Goal: Transaction & Acquisition: Purchase product/service

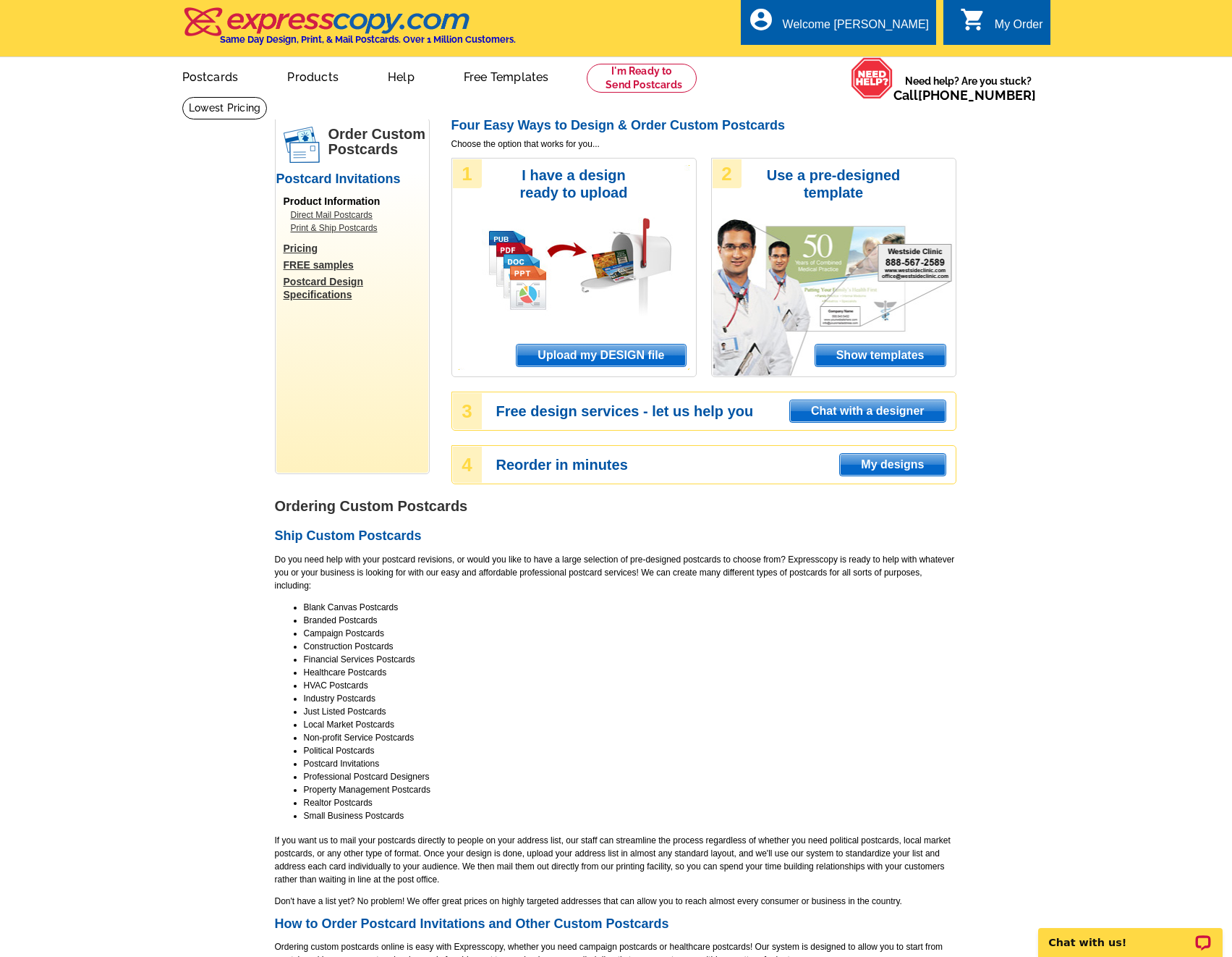
click at [597, 357] on span "Upload my DESIGN file" at bounding box center [601, 356] width 169 height 22
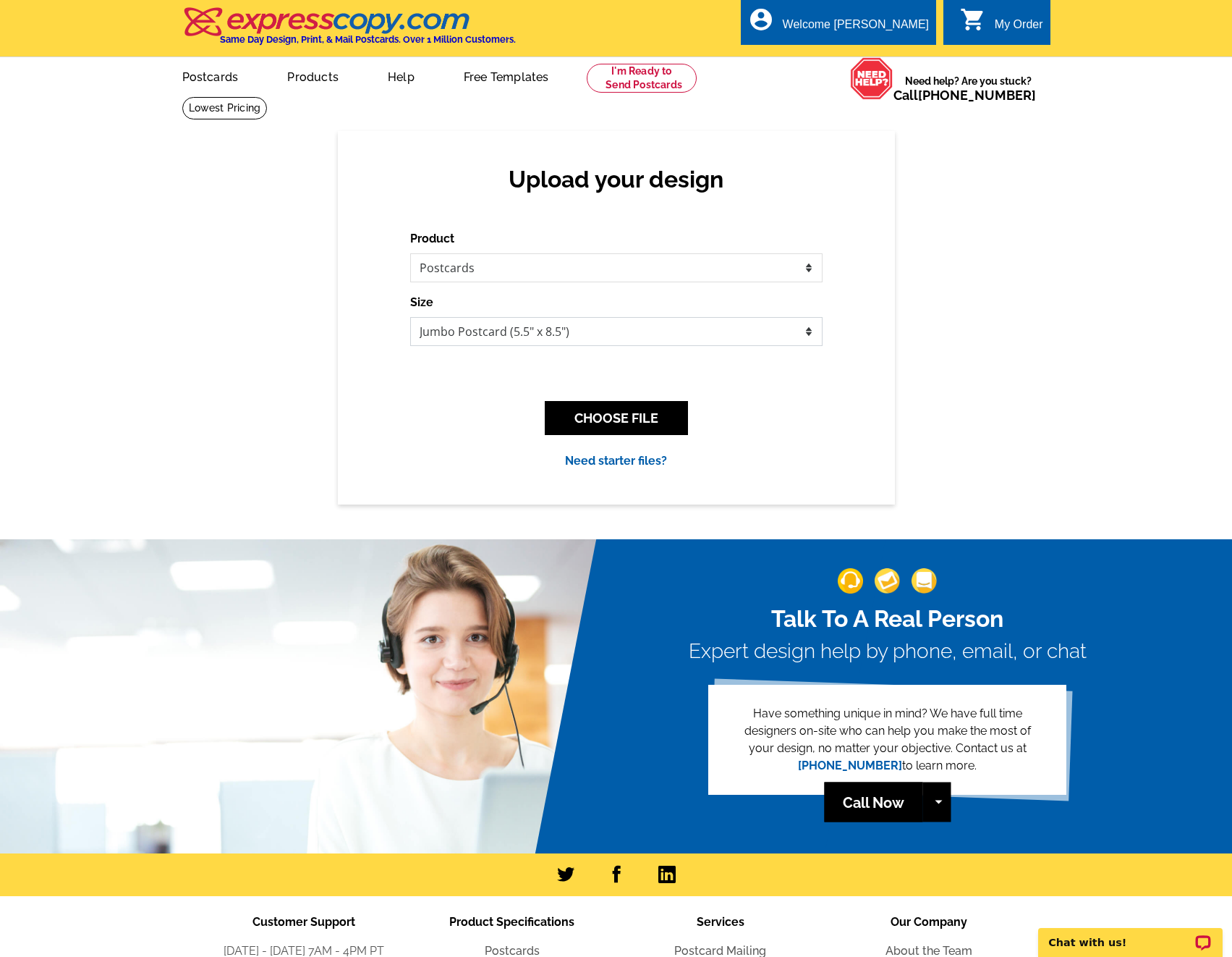
click at [803, 336] on select "Jumbo Postcard (5.5" x 8.5") Regular Postcard (4.25" x 5.6") Panoramic Postcard…" at bounding box center [616, 331] width 412 height 29
click at [862, 348] on div "Upload your design Product Please select the type of file... Postcards Business…" at bounding box center [616, 317] width 557 height 373
click at [633, 413] on button "CHOOSE FILE" at bounding box center [616, 417] width 143 height 34
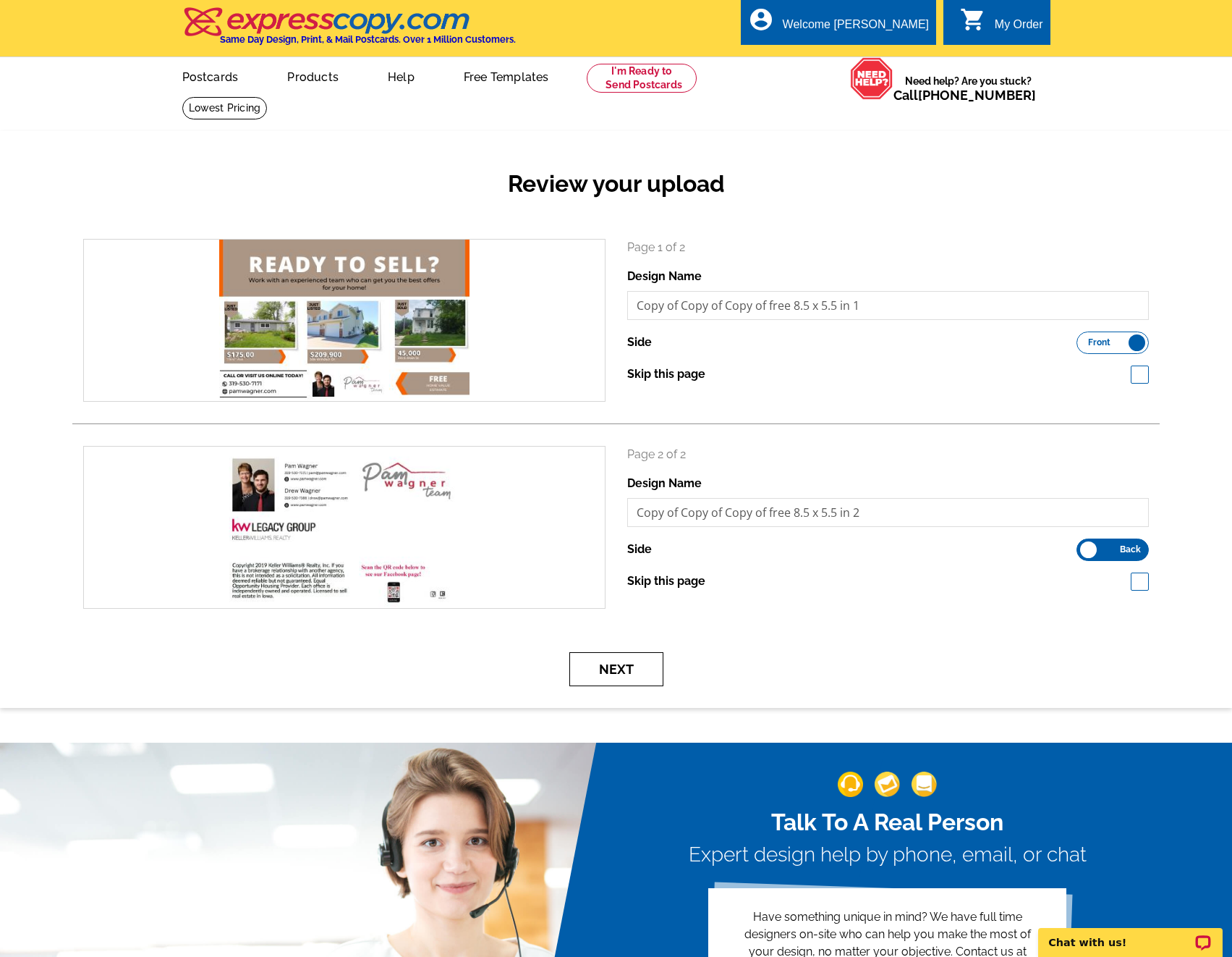
click at [626, 655] on button "Next" at bounding box center [616, 669] width 94 height 34
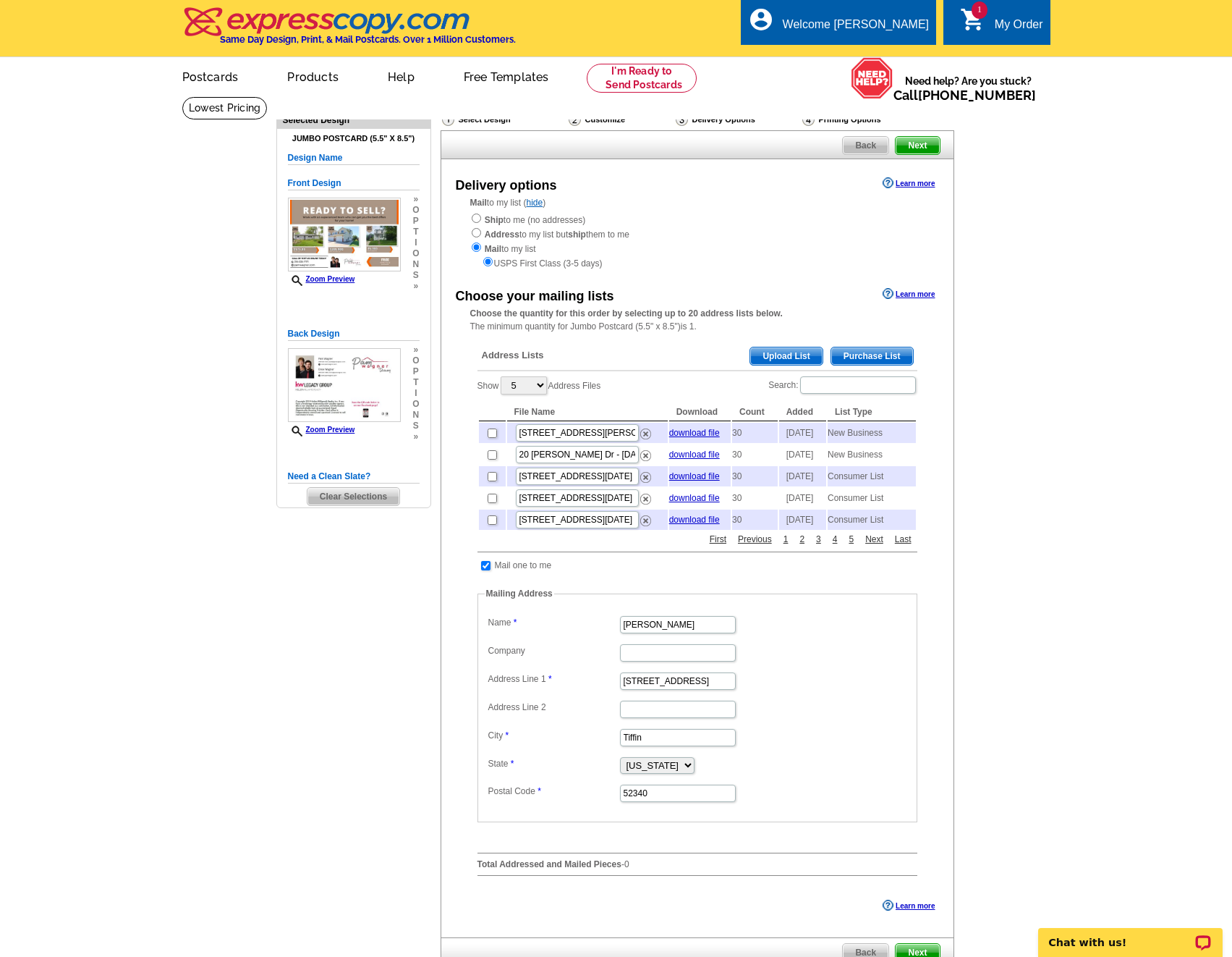
click at [857, 356] on span "Purchase List" at bounding box center [872, 355] width 81 height 17
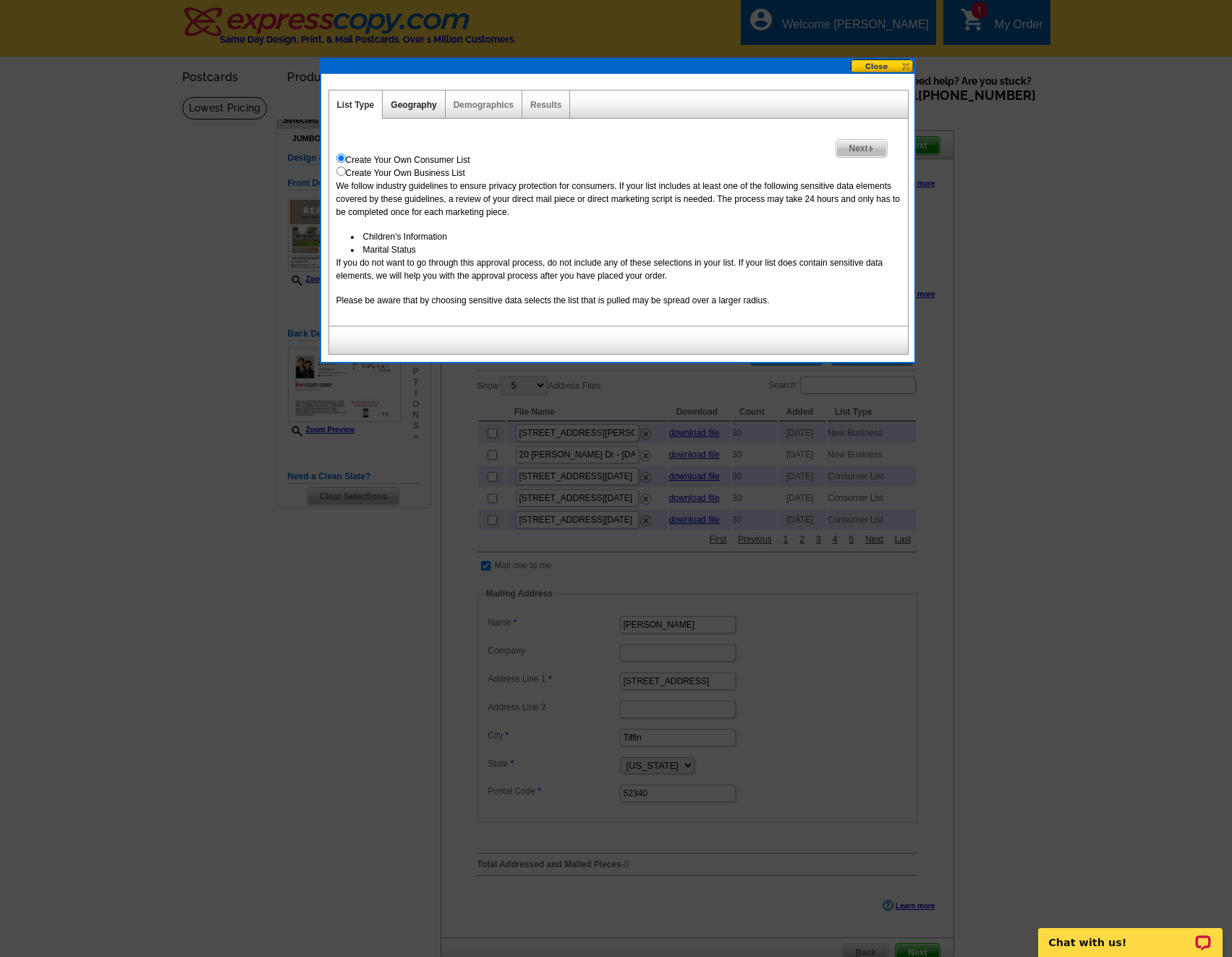
click at [423, 107] on link "Geography" at bounding box center [413, 104] width 46 height 10
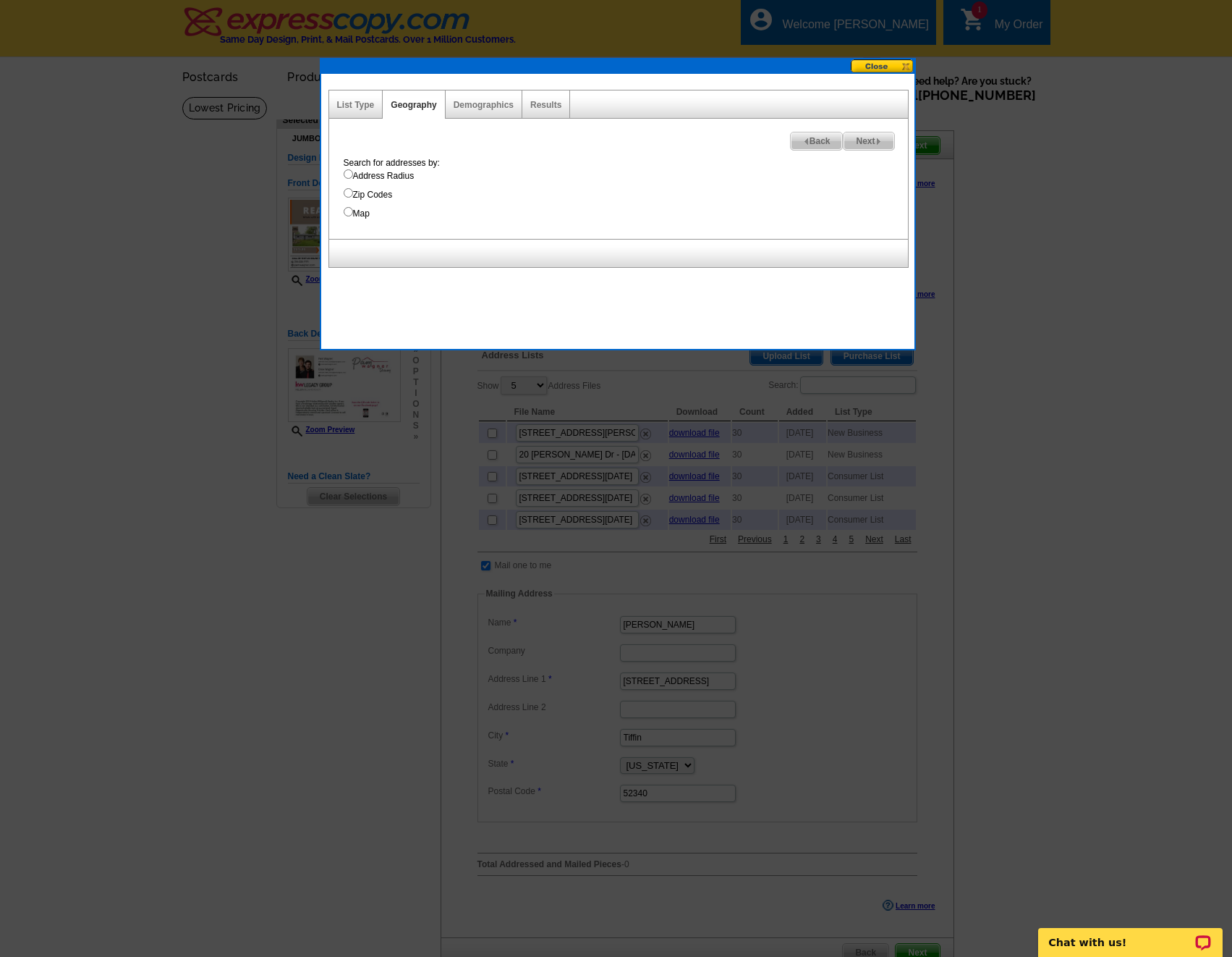
click at [347, 173] on input "Address Radius" at bounding box center [348, 173] width 9 height 9
radio input "true"
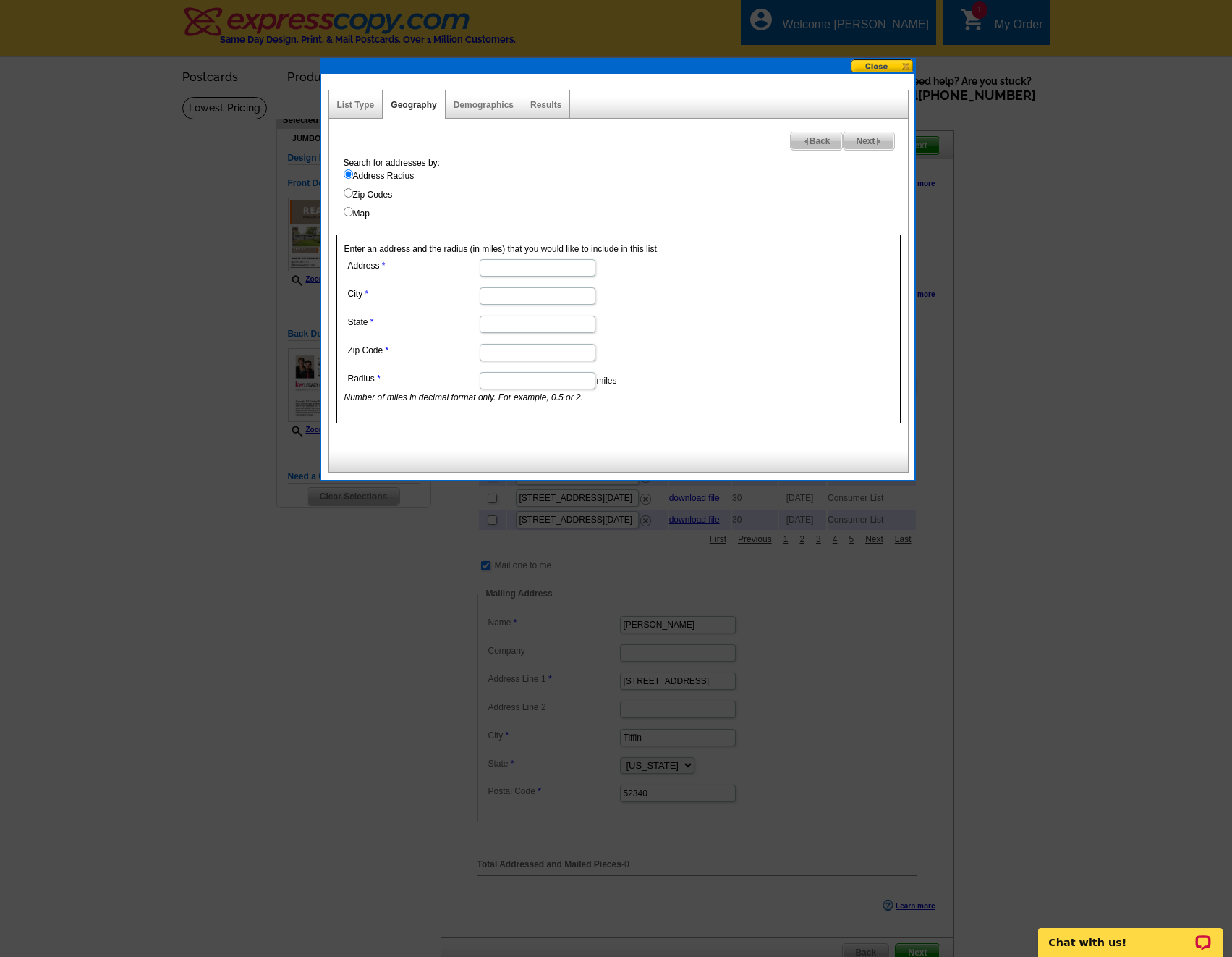
click at [512, 267] on input "Address" at bounding box center [538, 267] width 115 height 17
drag, startPoint x: 512, startPoint y: 267, endPoint x: 524, endPoint y: 264, distance: 12.4
click at [513, 267] on input "521" at bounding box center [538, 267] width 115 height 17
type input "521 E Goldfinch Dr"
click at [551, 291] on input "City" at bounding box center [538, 295] width 115 height 17
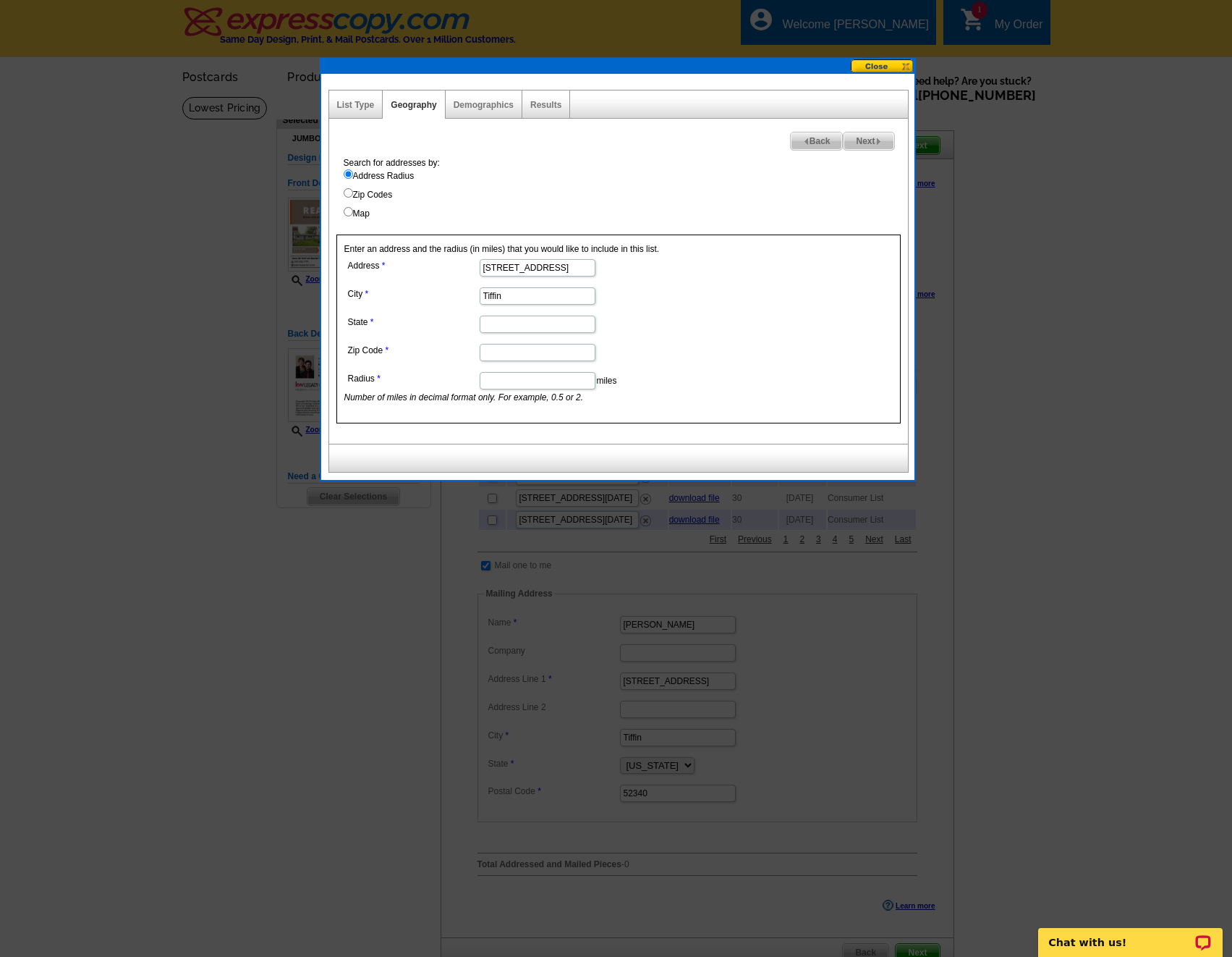
type input "Tiffin"
click at [544, 321] on input "State" at bounding box center [538, 323] width 115 height 17
type input "[US_STATE]"
type input "52340"
type input ".2"
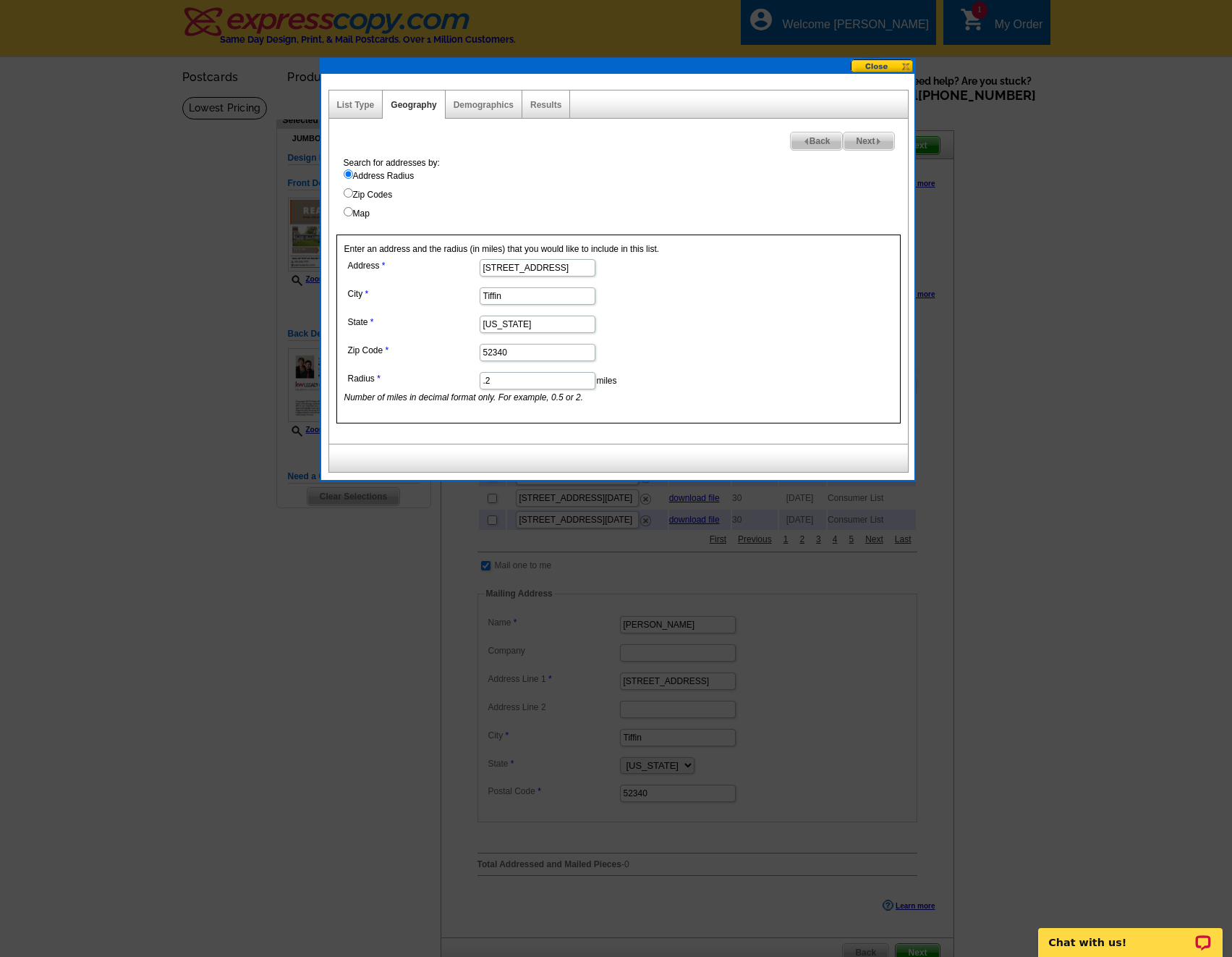
click at [829, 318] on form "Address 521 E Goldfinch Dr City Tiffin State Iowa Zip Code 52340 Radius .2 mile…" at bounding box center [619, 329] width 548 height 148
click at [890, 142] on span "Next" at bounding box center [868, 140] width 50 height 17
select select
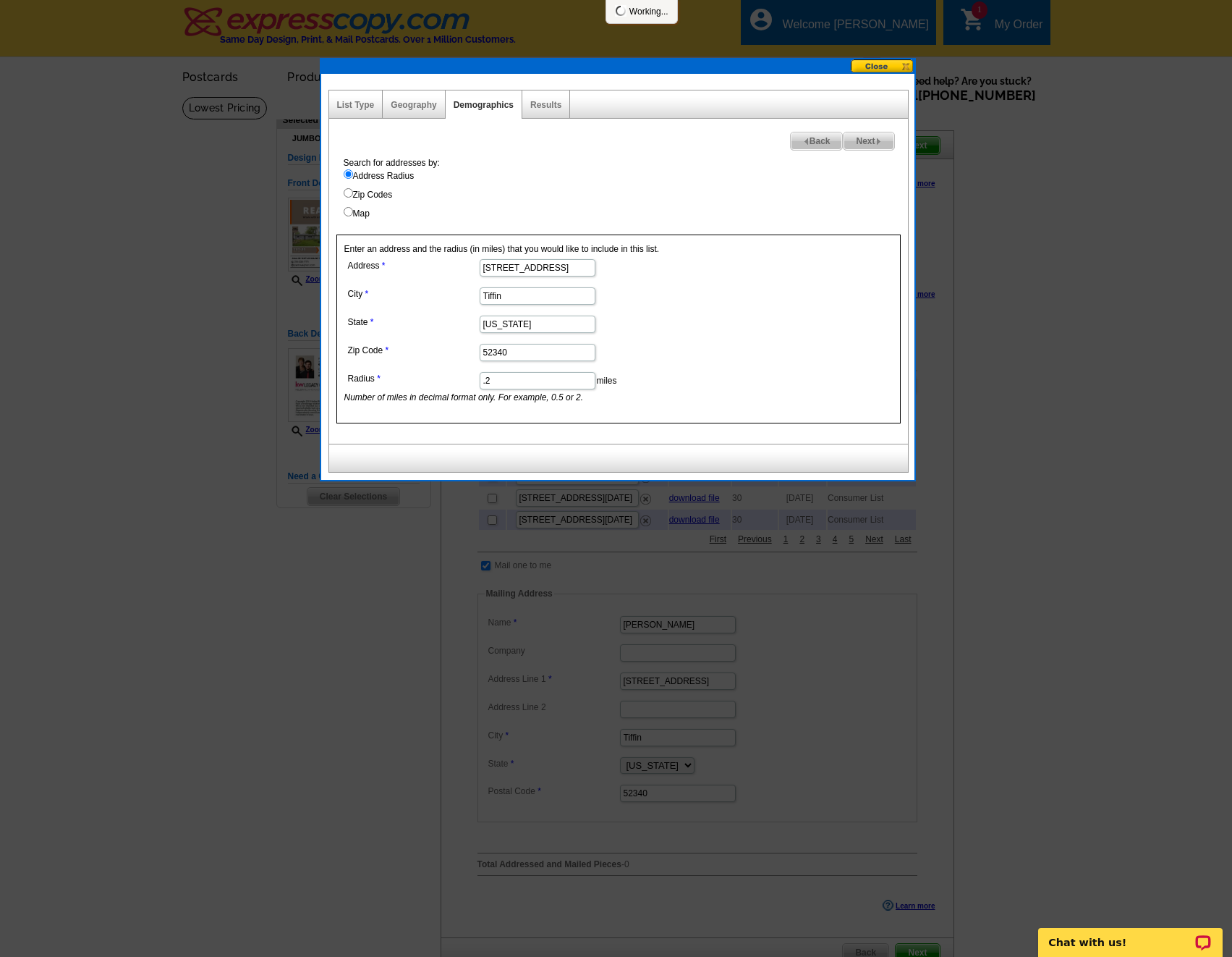
select select
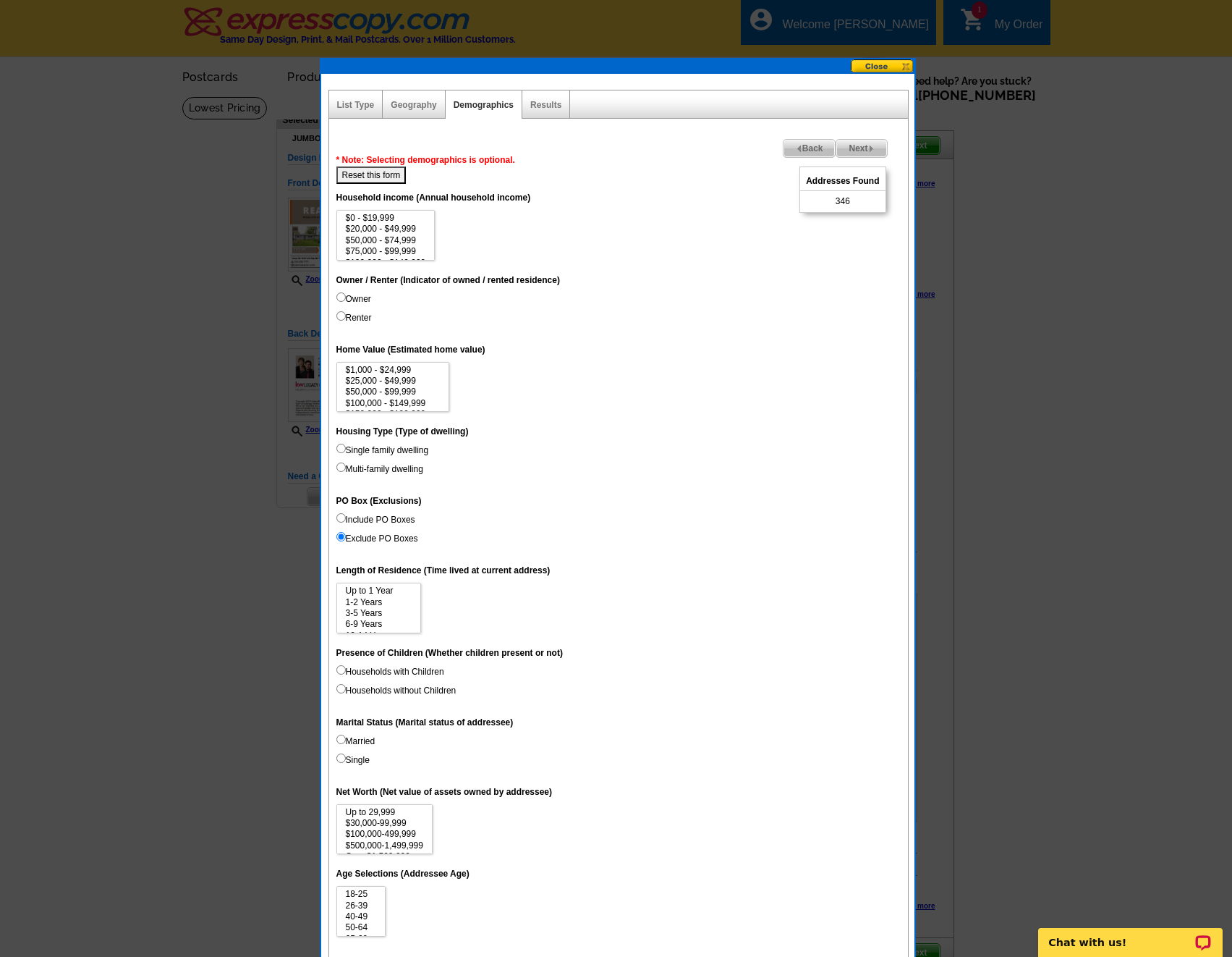
click at [807, 149] on span "Back" at bounding box center [810, 148] width 52 height 17
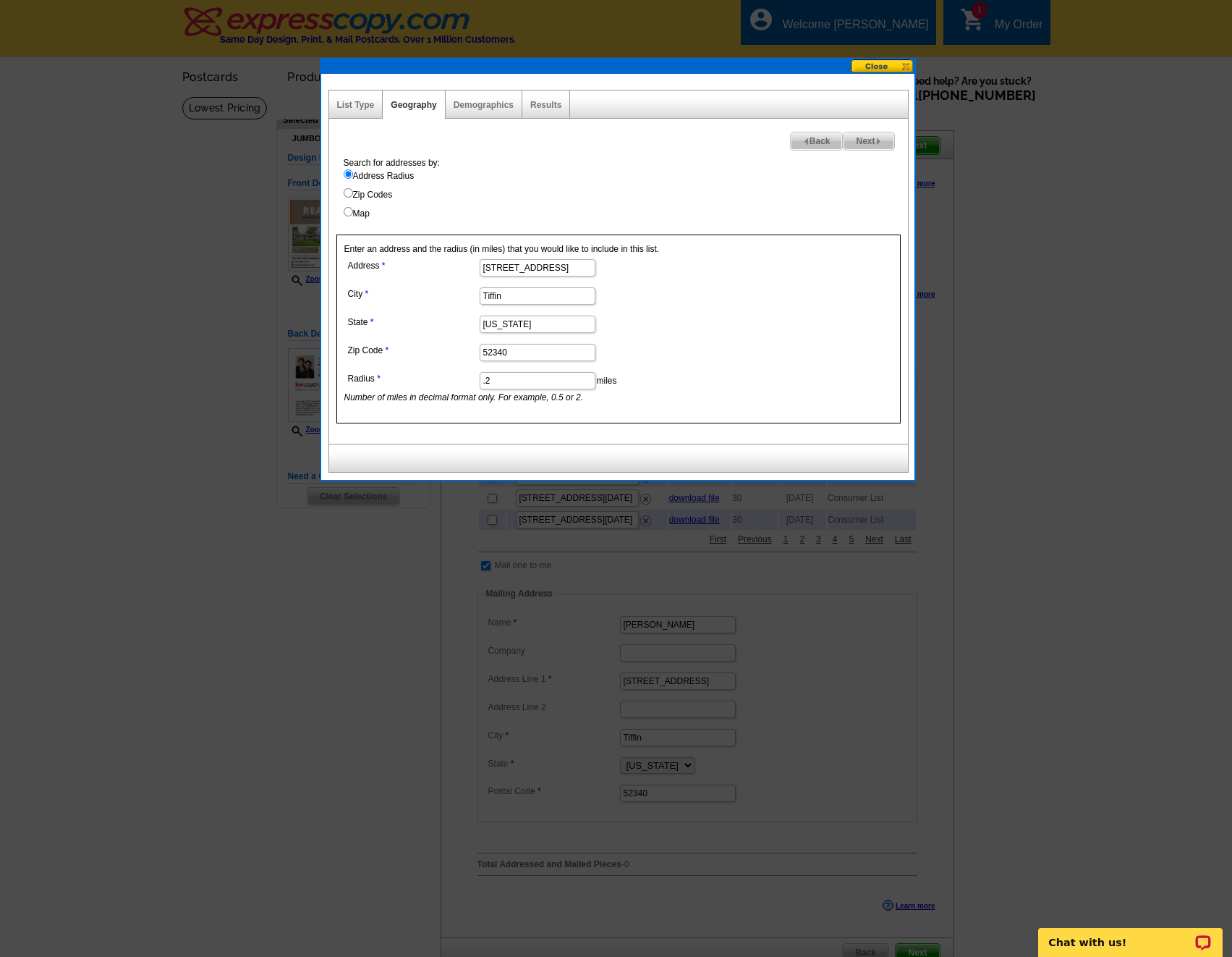
click at [538, 385] on input ".2" at bounding box center [538, 380] width 115 height 17
click at [486, 377] on input ".2" at bounding box center [538, 380] width 115 height 17
type input ".02"
click at [881, 141] on img at bounding box center [878, 141] width 7 height 7
select select
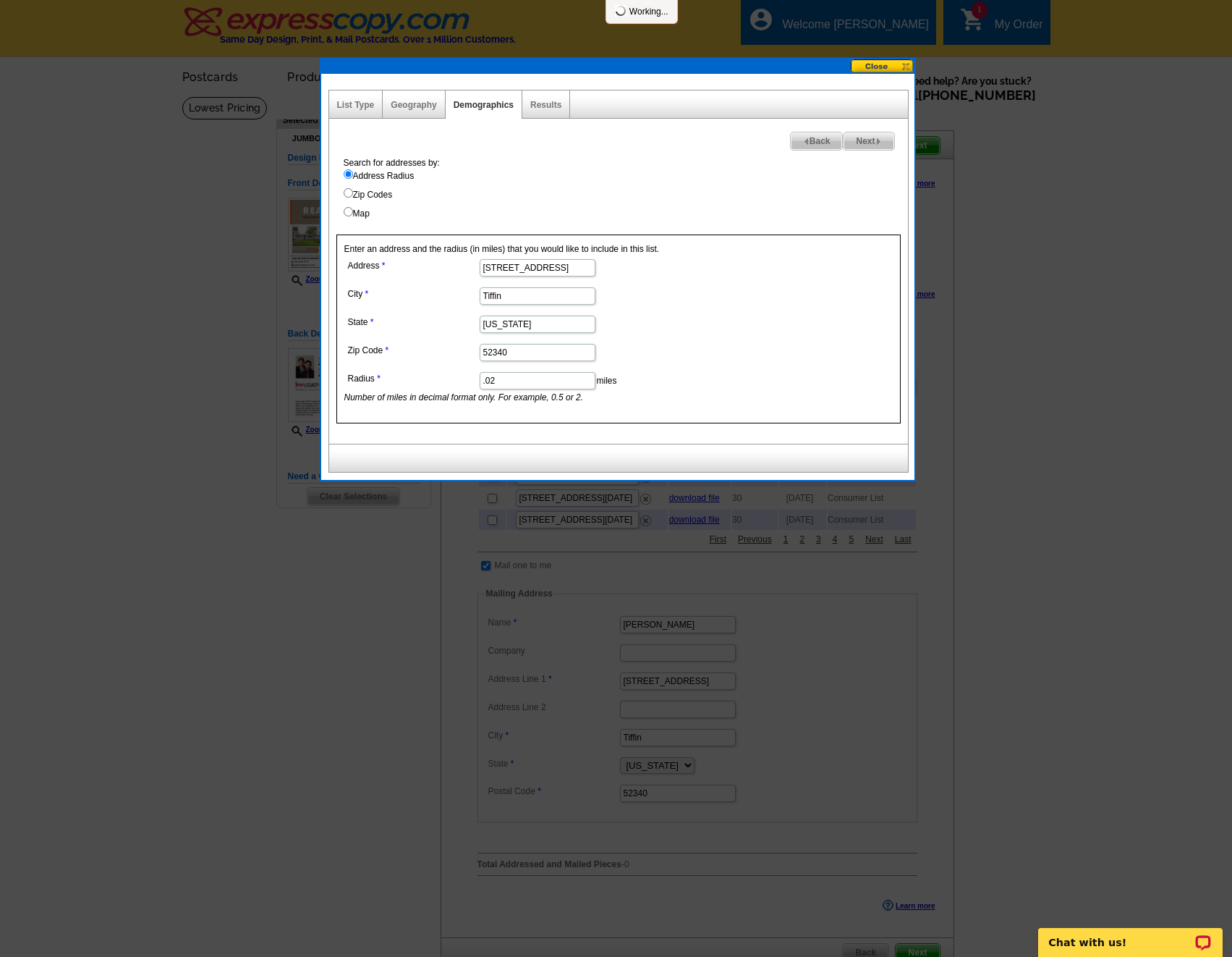
select select
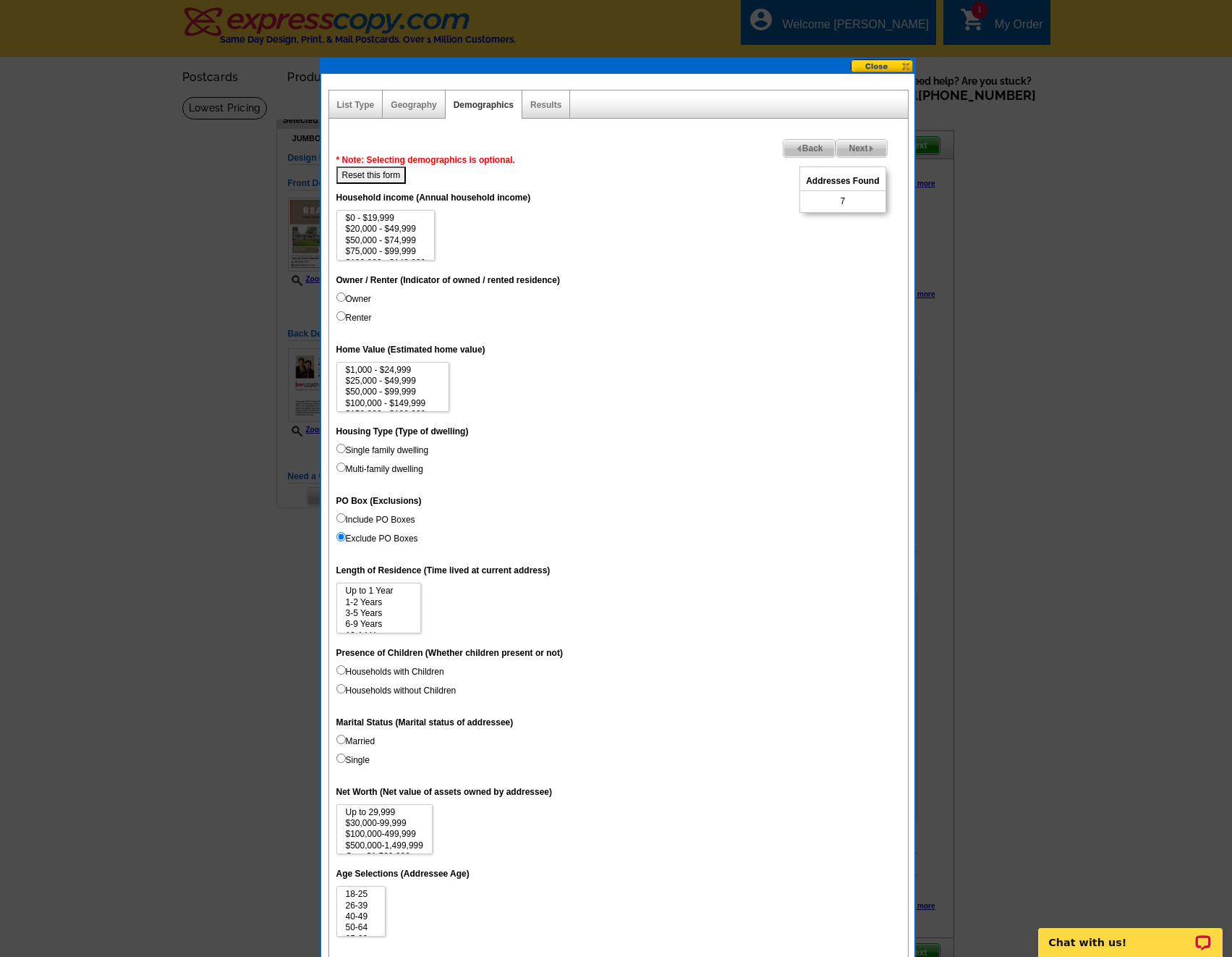
click at [816, 151] on span "Back" at bounding box center [810, 148] width 52 height 17
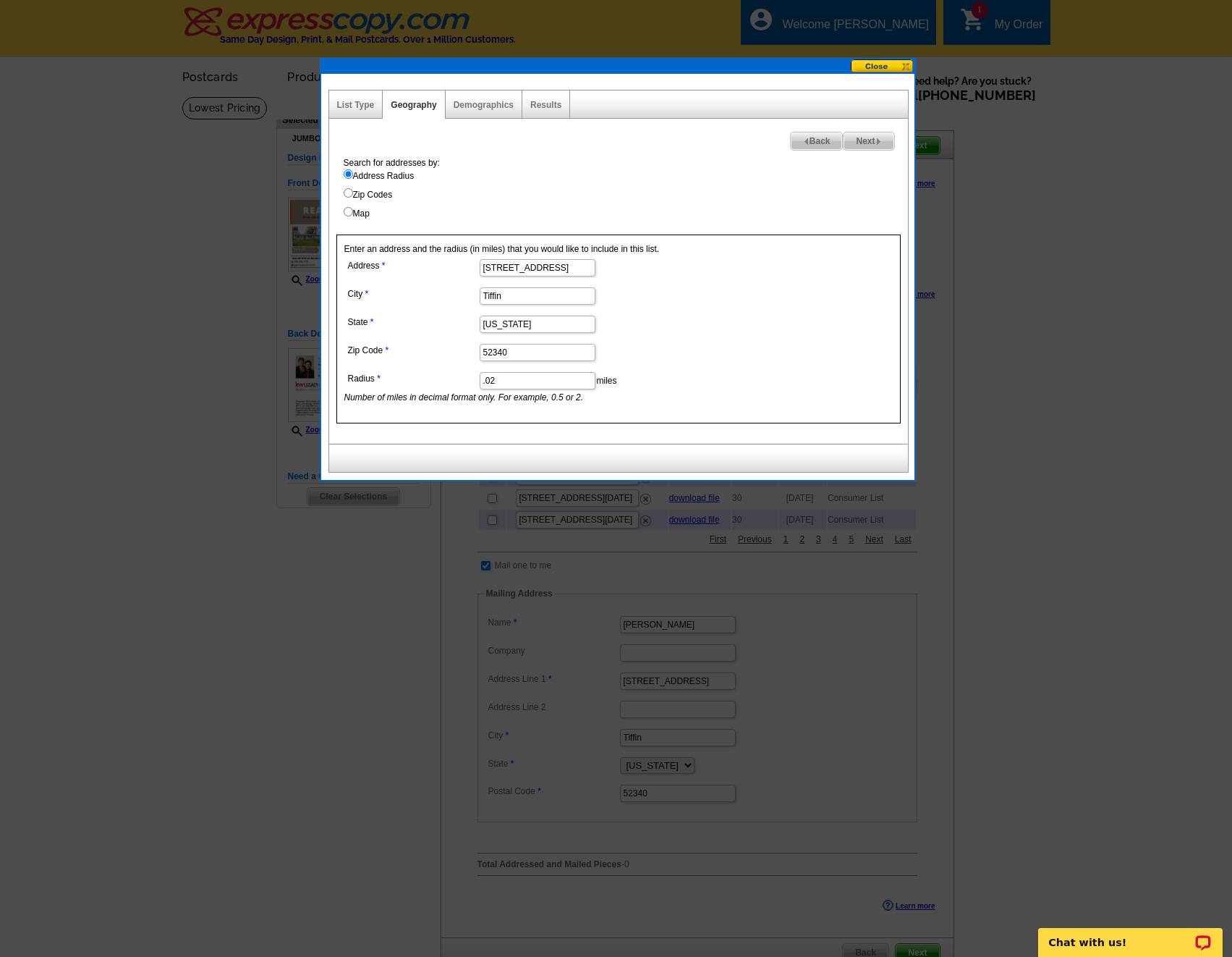
click at [523, 382] on input ".02" at bounding box center [538, 380] width 115 height 17
click at [523, 380] on input ".02" at bounding box center [538, 380] width 115 height 17
type input ".05"
click at [858, 135] on span "Next" at bounding box center [868, 140] width 50 height 17
select select
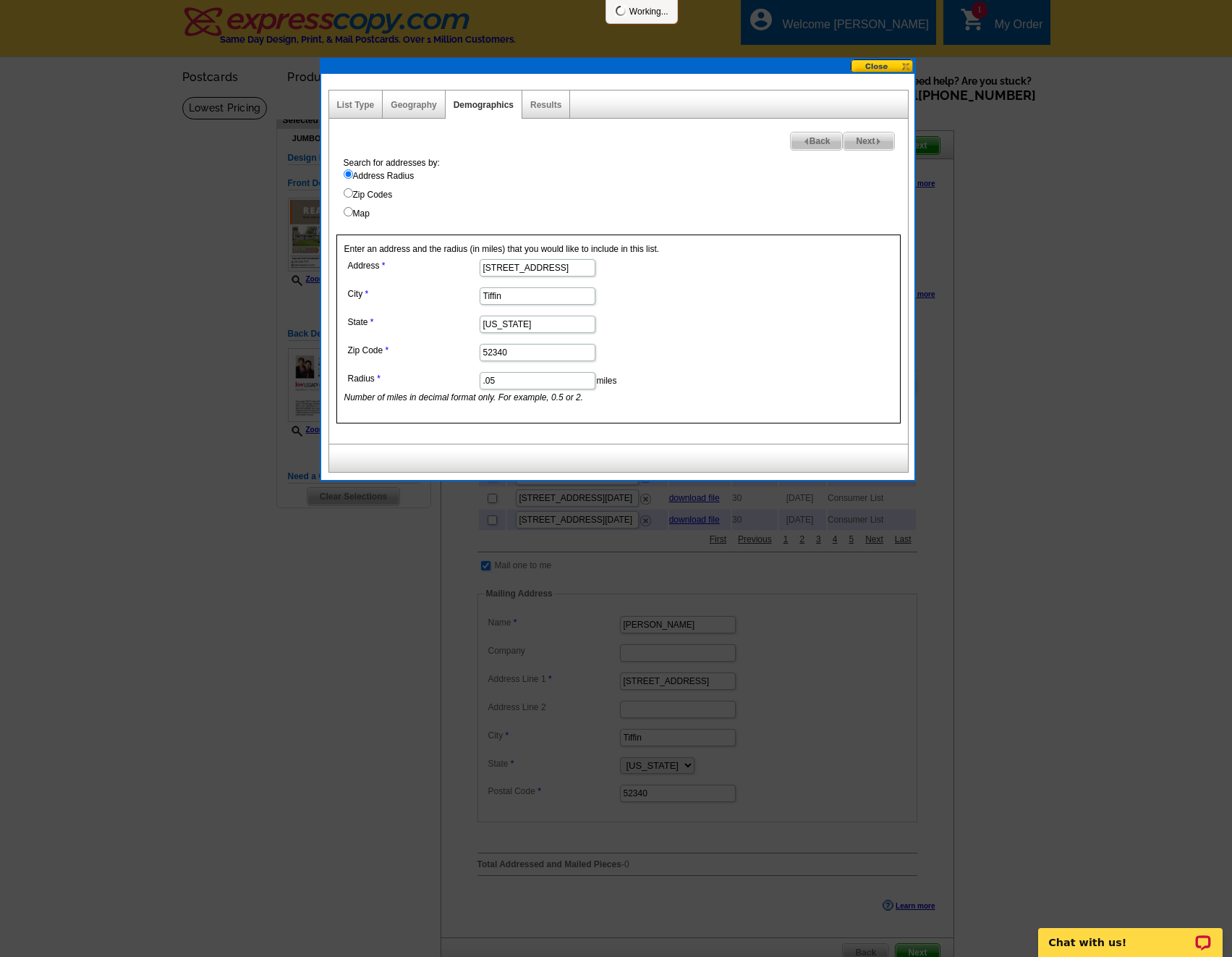
select select
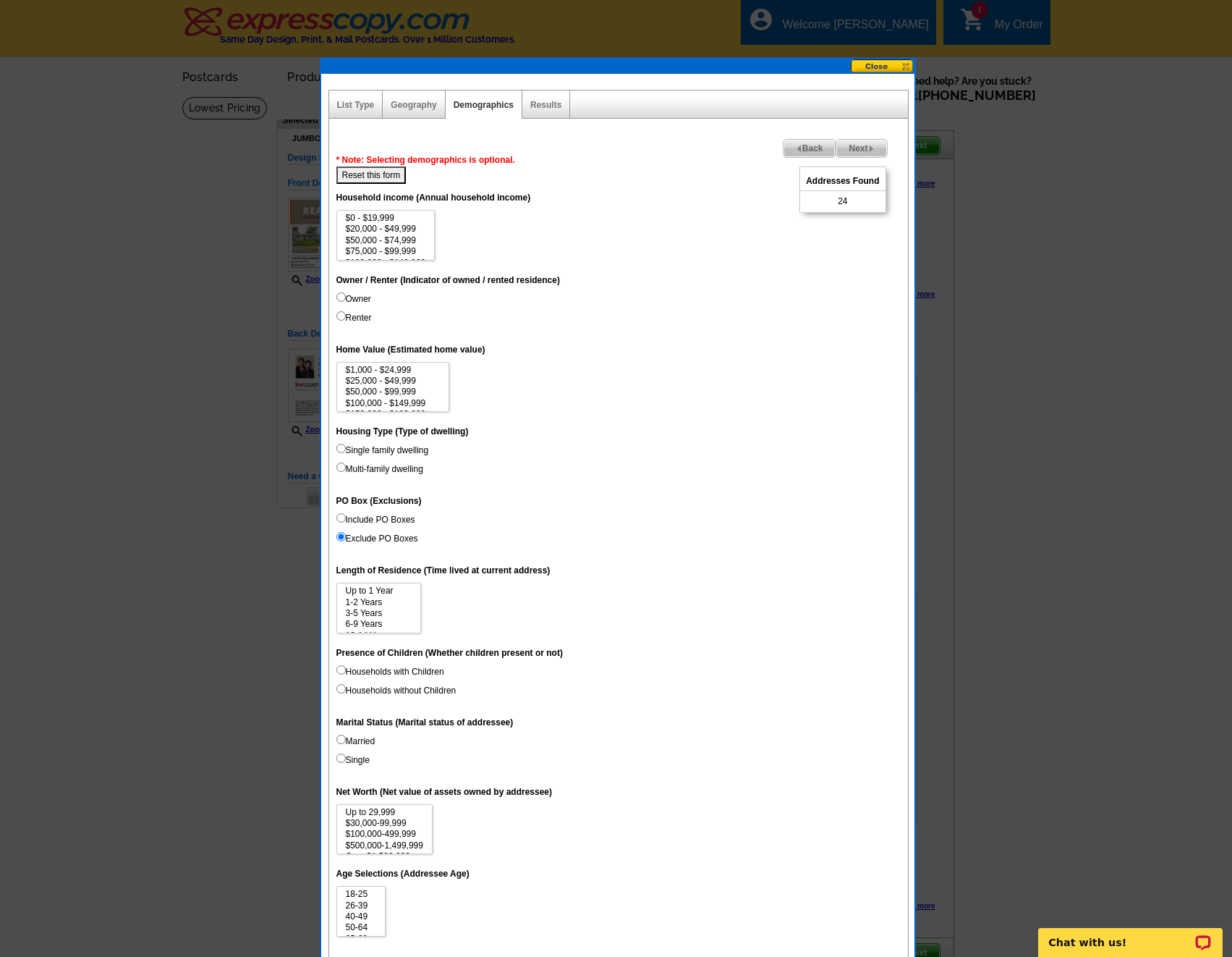
click at [818, 153] on span "Back" at bounding box center [810, 148] width 52 height 17
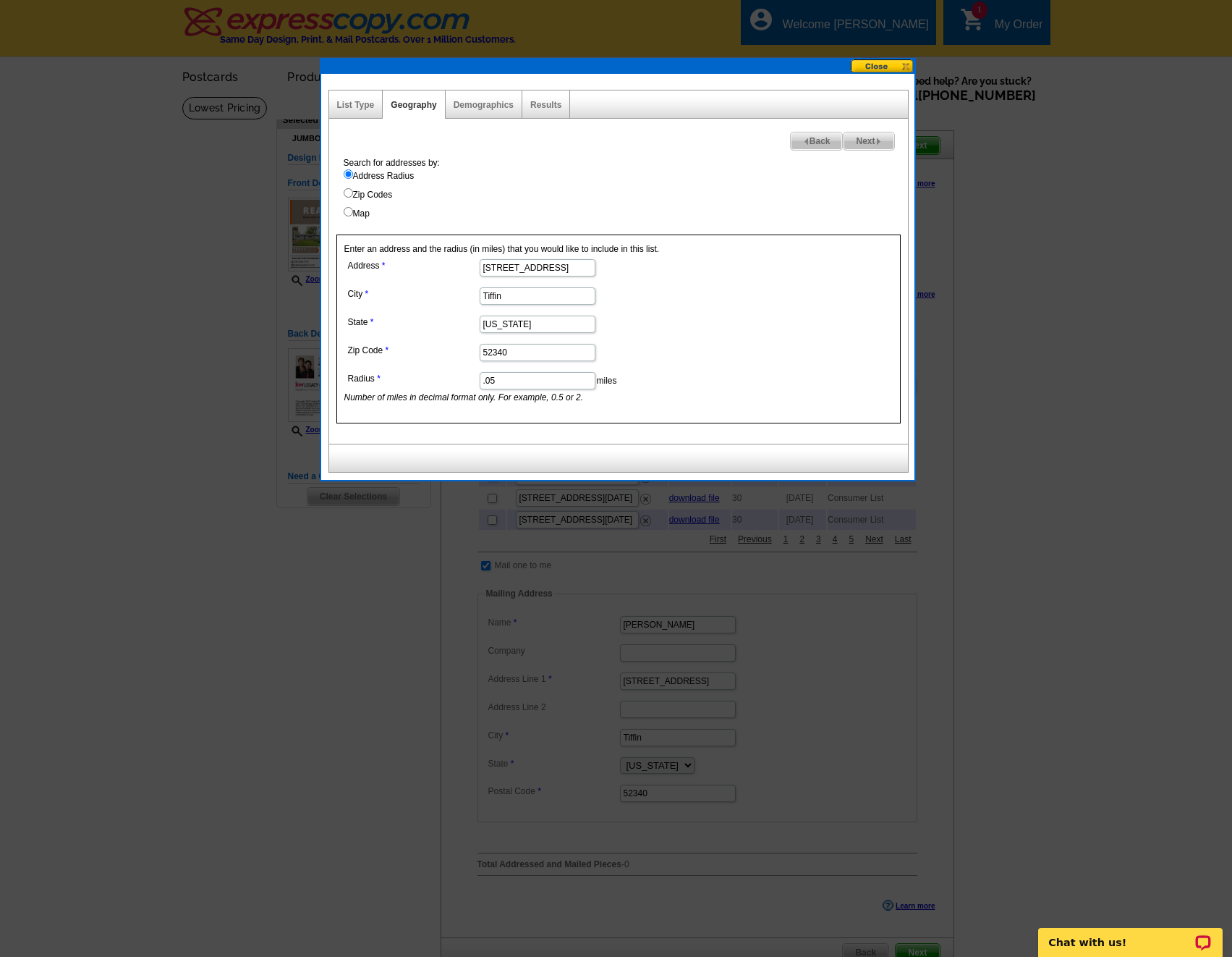
click at [502, 388] on input ".05" at bounding box center [538, 380] width 115 height 17
type input ".07"
click at [866, 142] on span "Next" at bounding box center [868, 140] width 50 height 17
select select
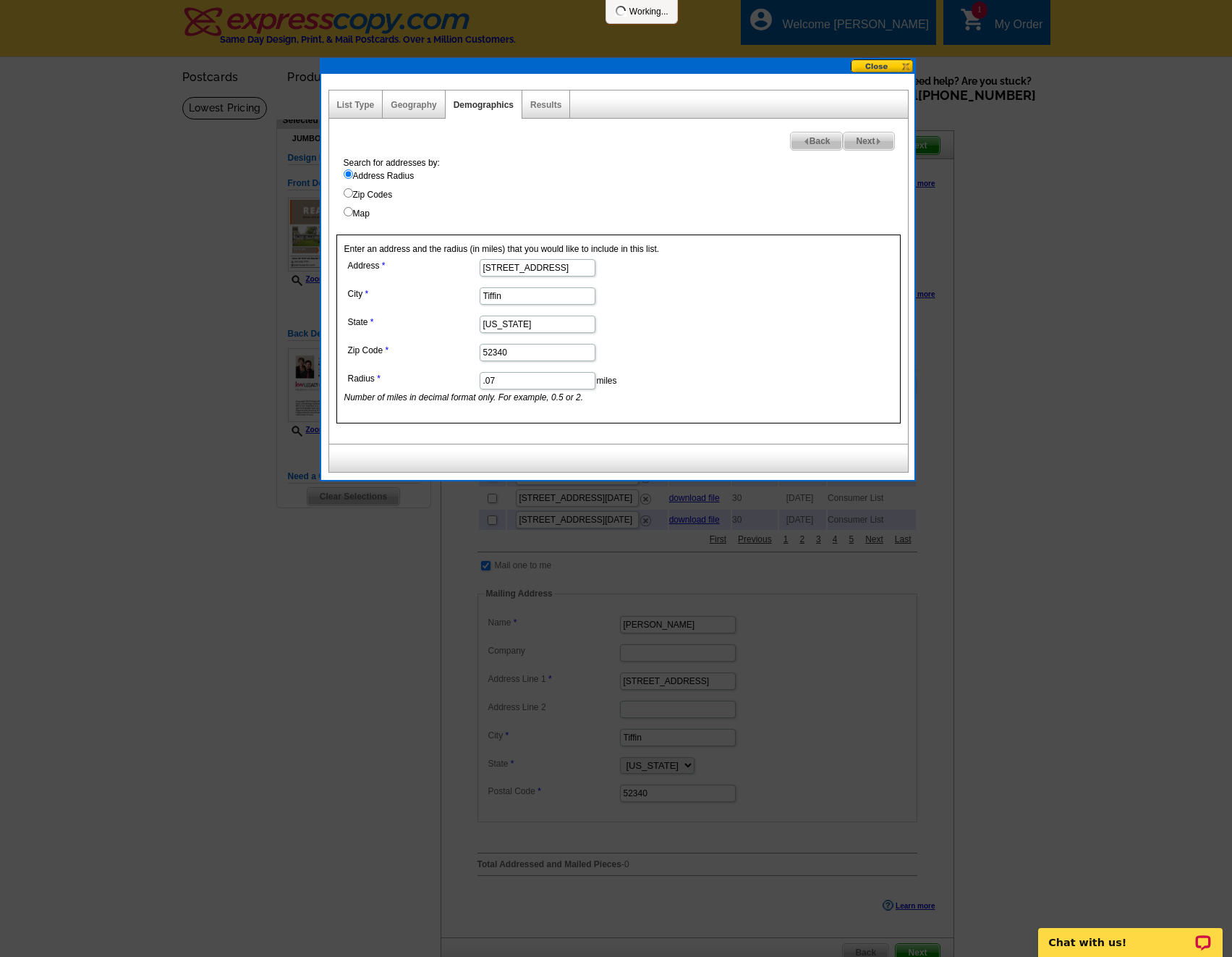
select select
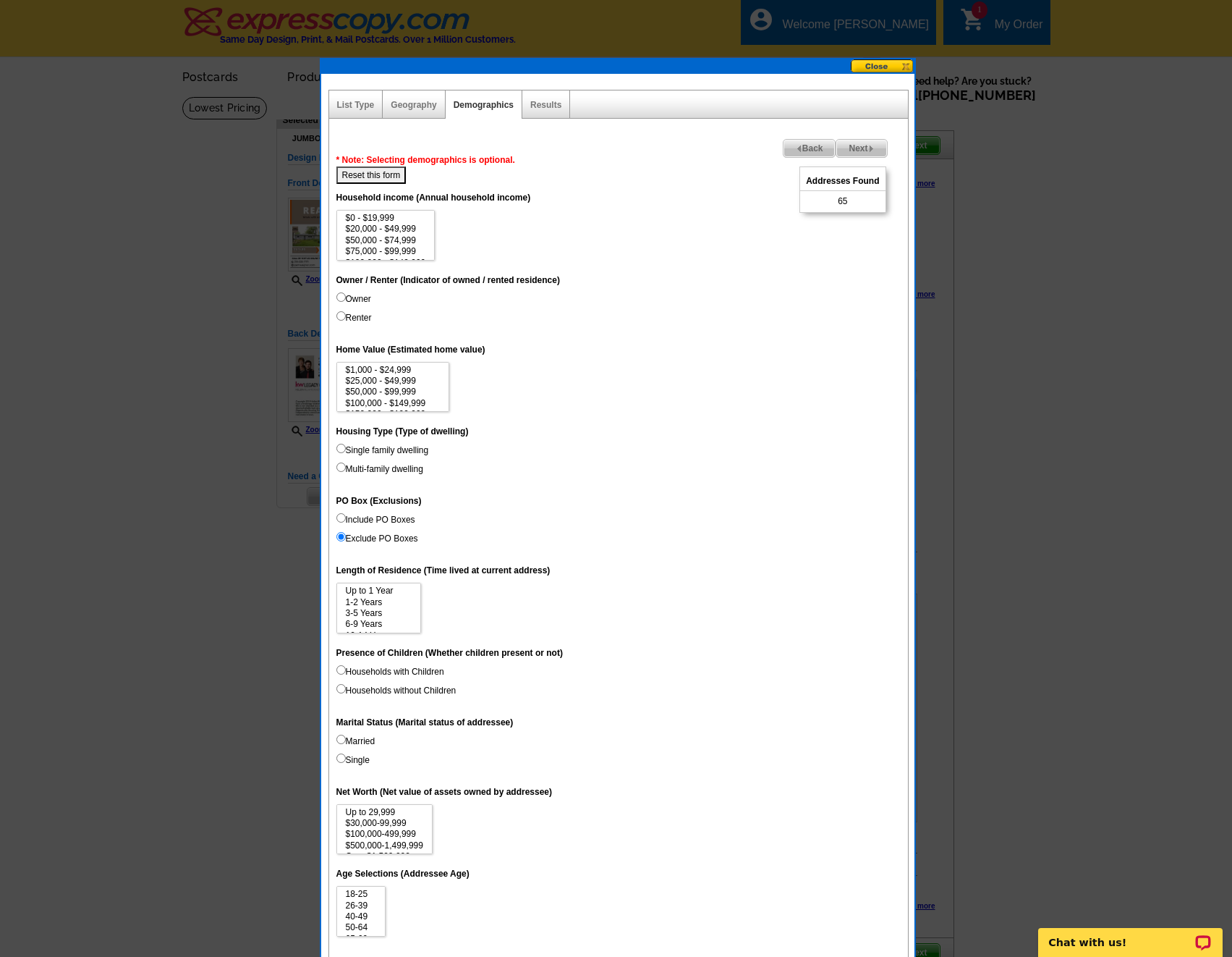
drag, startPoint x: 731, startPoint y: 134, endPoint x: 826, endPoint y: 154, distance: 97.1
click at [738, 139] on div "Next Addresses Found 65 Back * Note: Selecting demographics is optional. Reset …" at bounding box center [619, 565] width 580 height 894
click at [827, 153] on span "Back" at bounding box center [810, 148] width 52 height 17
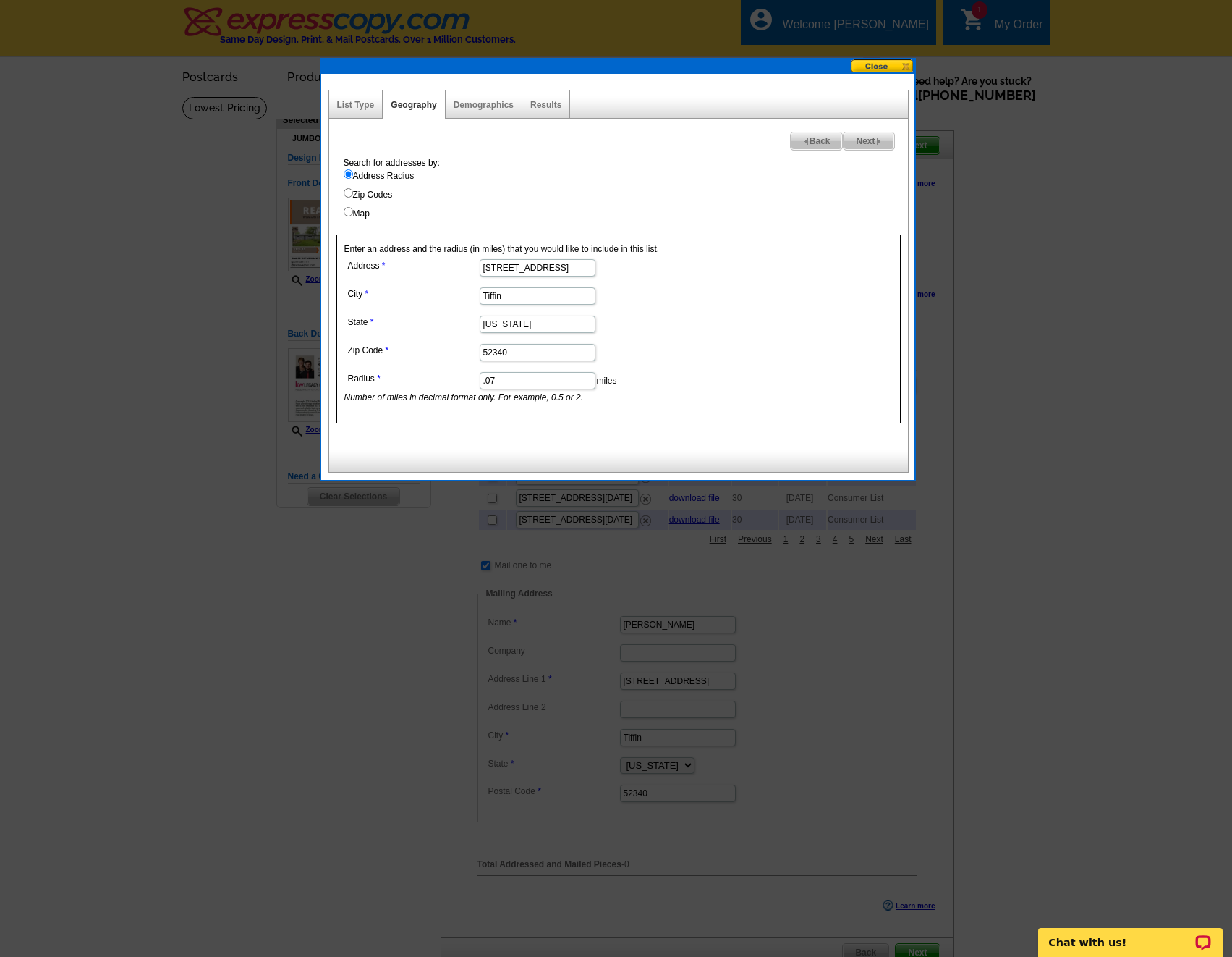
click at [507, 382] on input ".07" at bounding box center [538, 380] width 115 height 17
click at [530, 377] on input ".07" at bounding box center [538, 380] width 115 height 17
type input ".06"
click at [879, 149] on span "Next" at bounding box center [868, 140] width 50 height 17
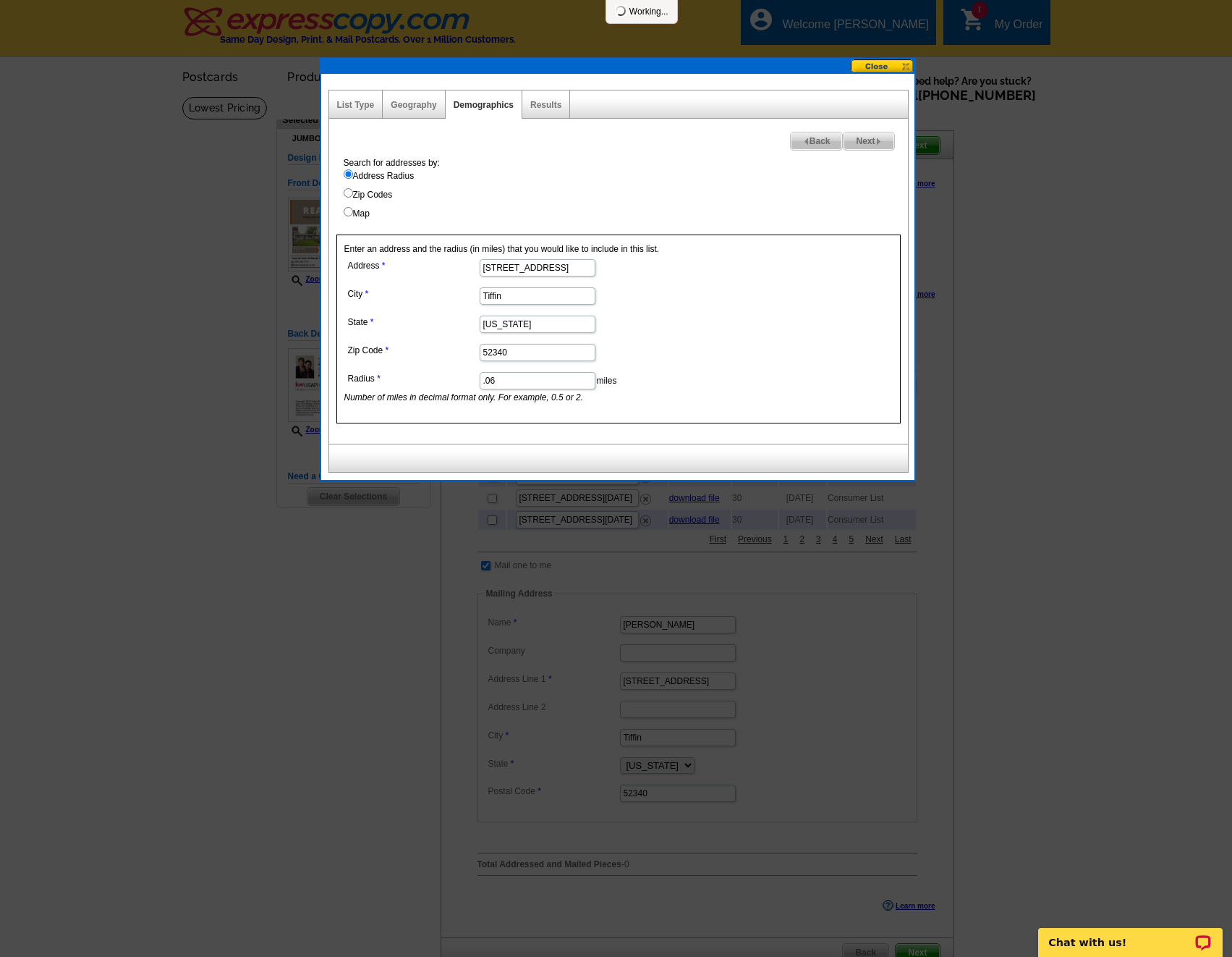
select select
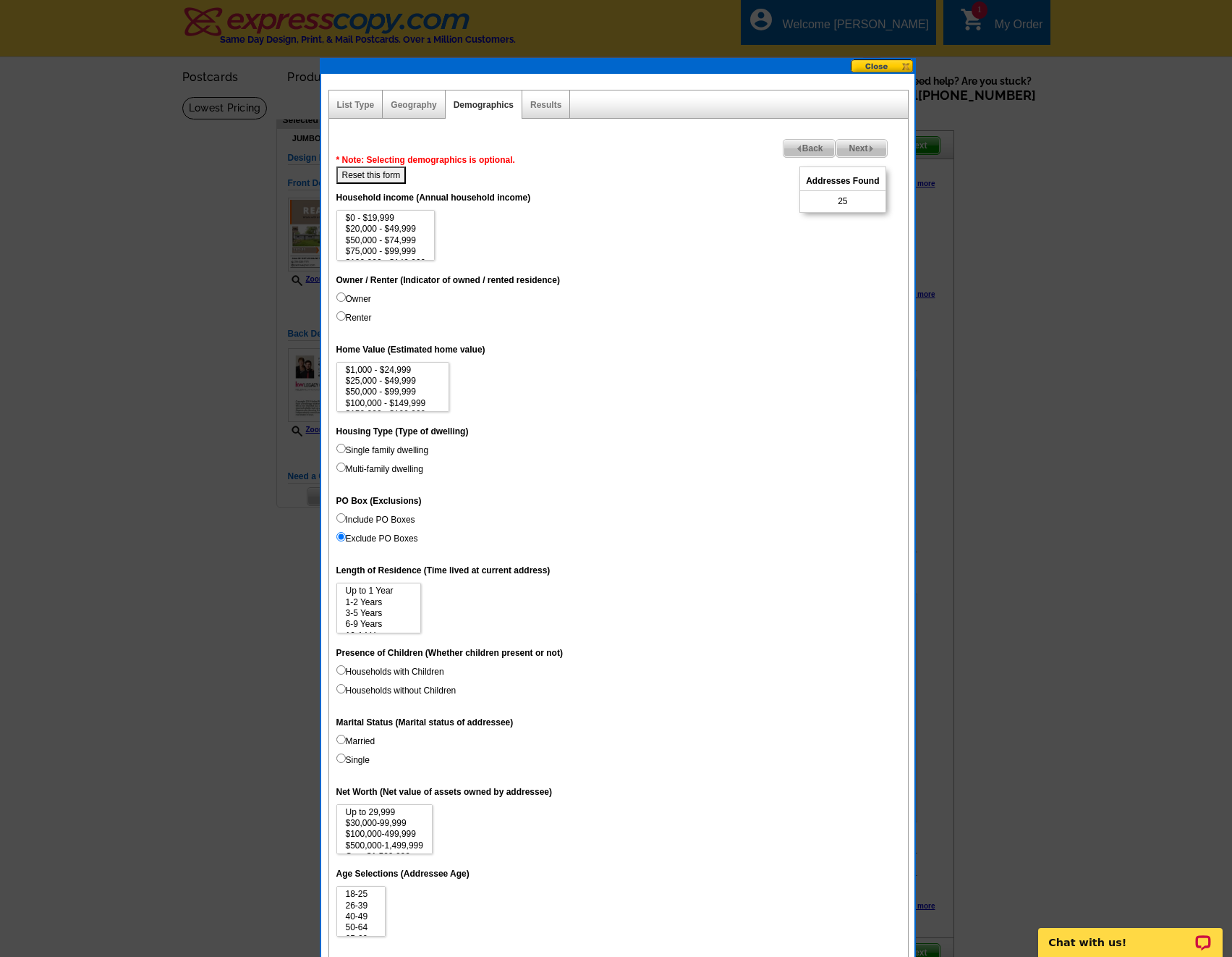
click at [808, 148] on span "Back" at bounding box center [810, 148] width 52 height 17
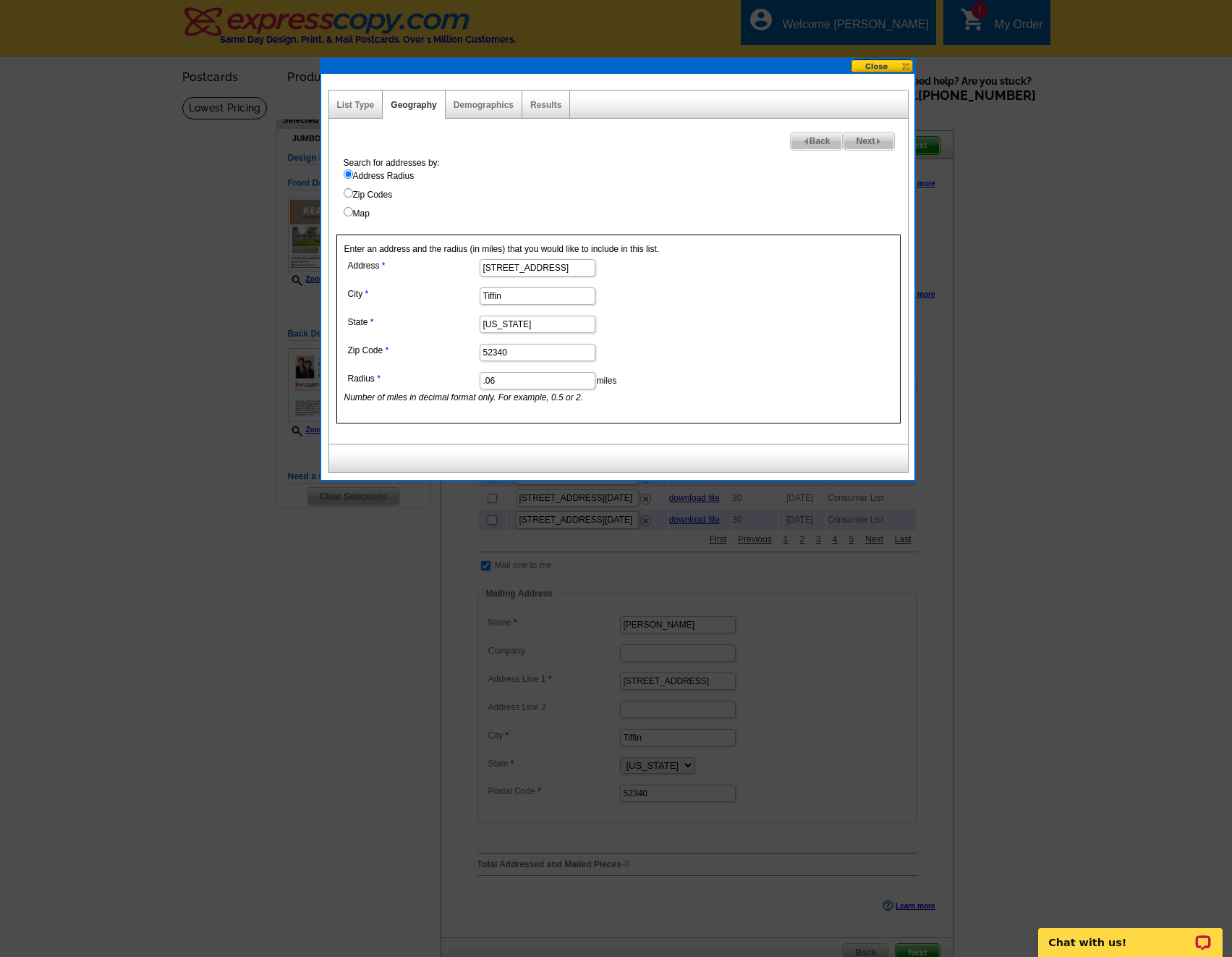
click at [510, 375] on input ".06" at bounding box center [538, 380] width 115 height 17
type input ".065"
click at [855, 145] on span "Next" at bounding box center [868, 140] width 50 height 17
select select
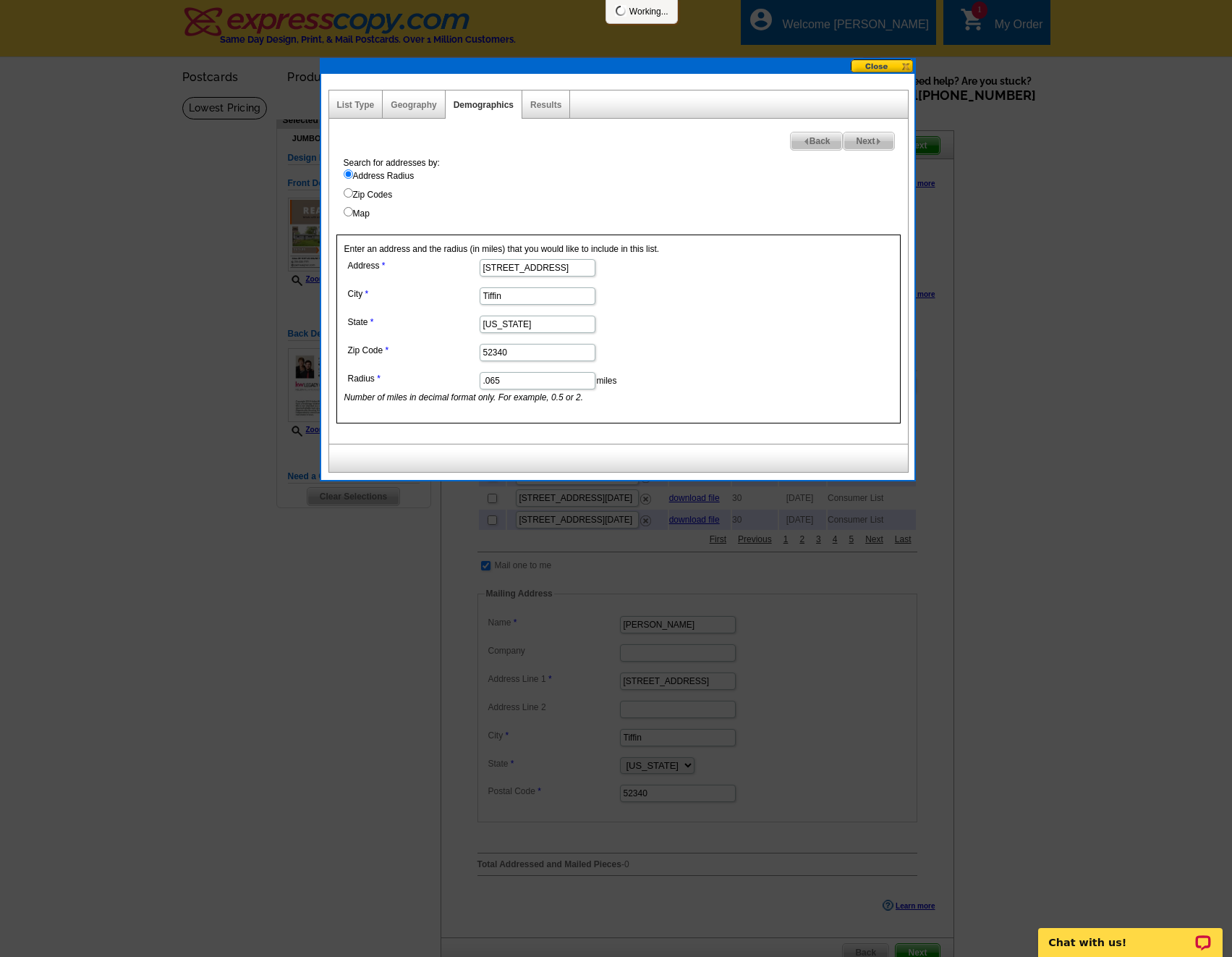
select select
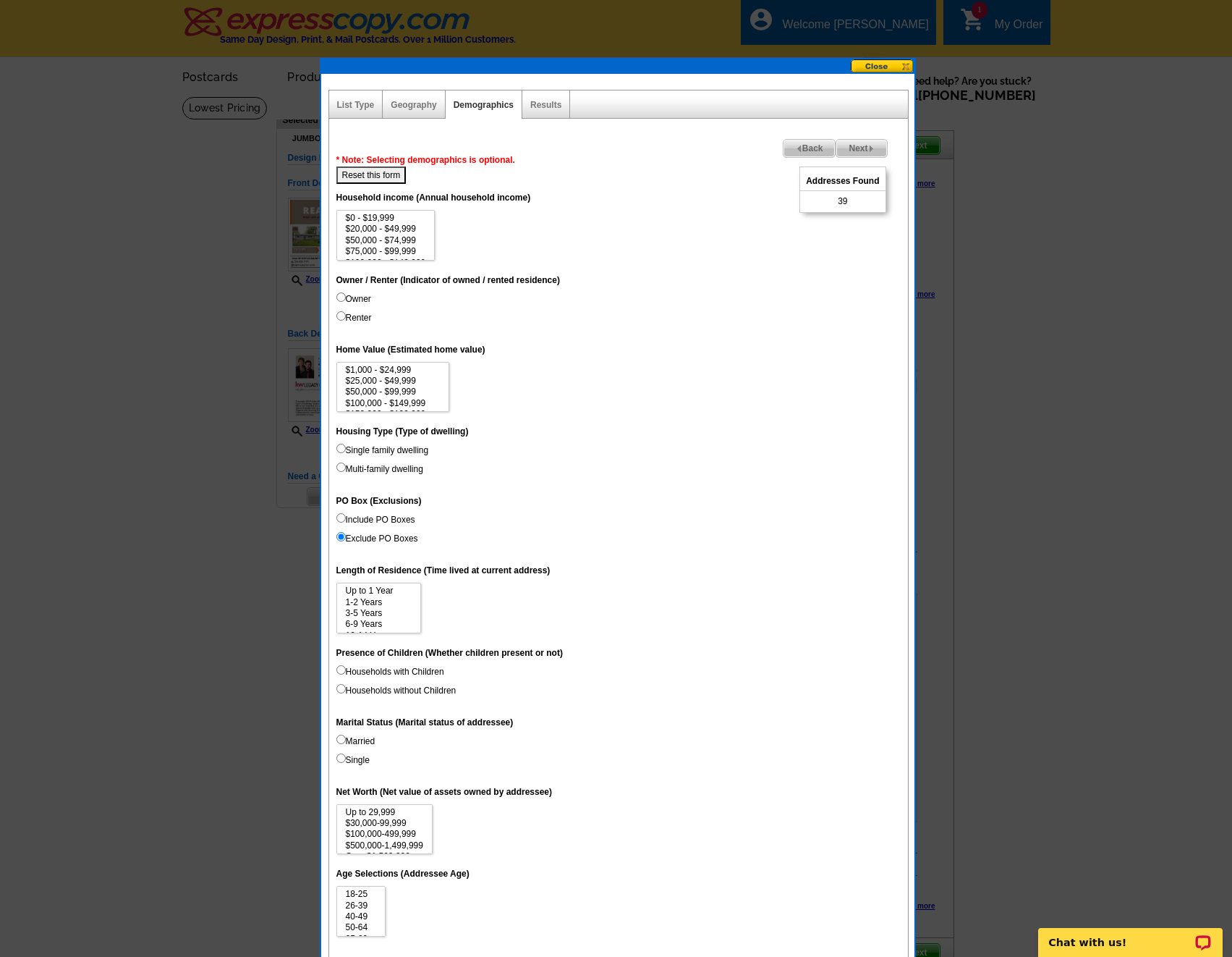
click at [805, 150] on span "Back" at bounding box center [810, 148] width 52 height 17
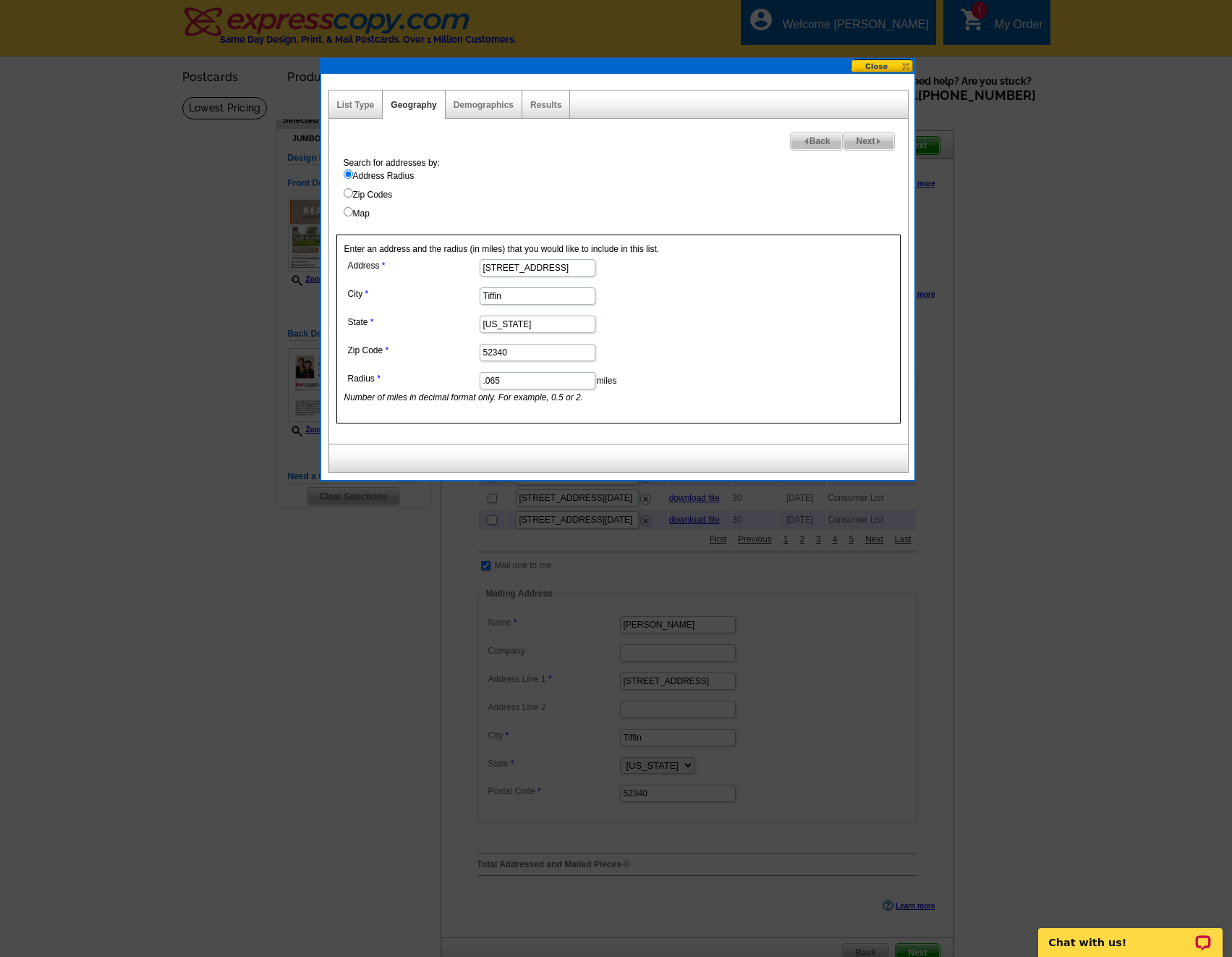
click at [537, 380] on input ".065" at bounding box center [538, 380] width 115 height 17
type input ".0625"
click at [847, 144] on span "Next" at bounding box center [868, 140] width 50 height 17
select select
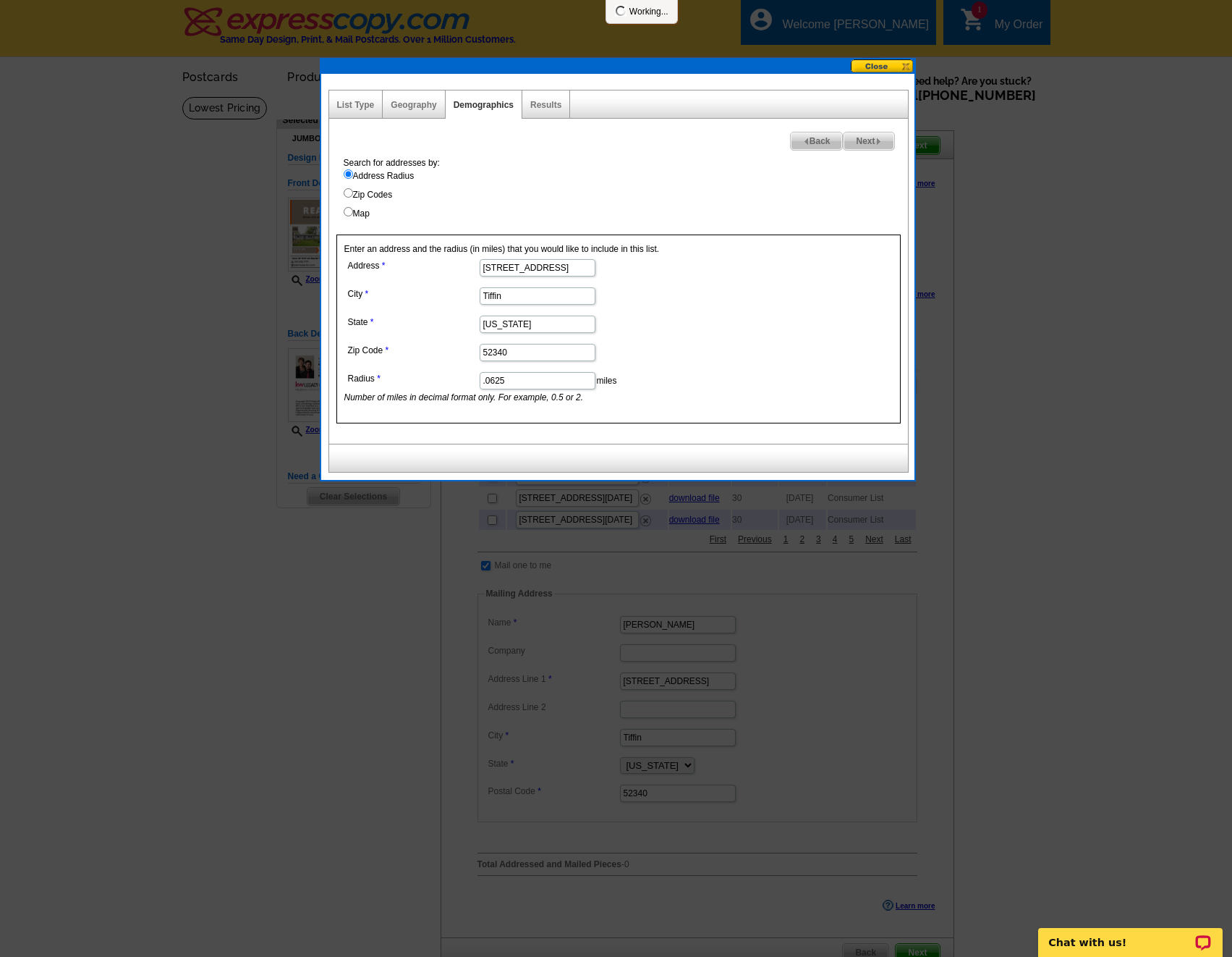
select select
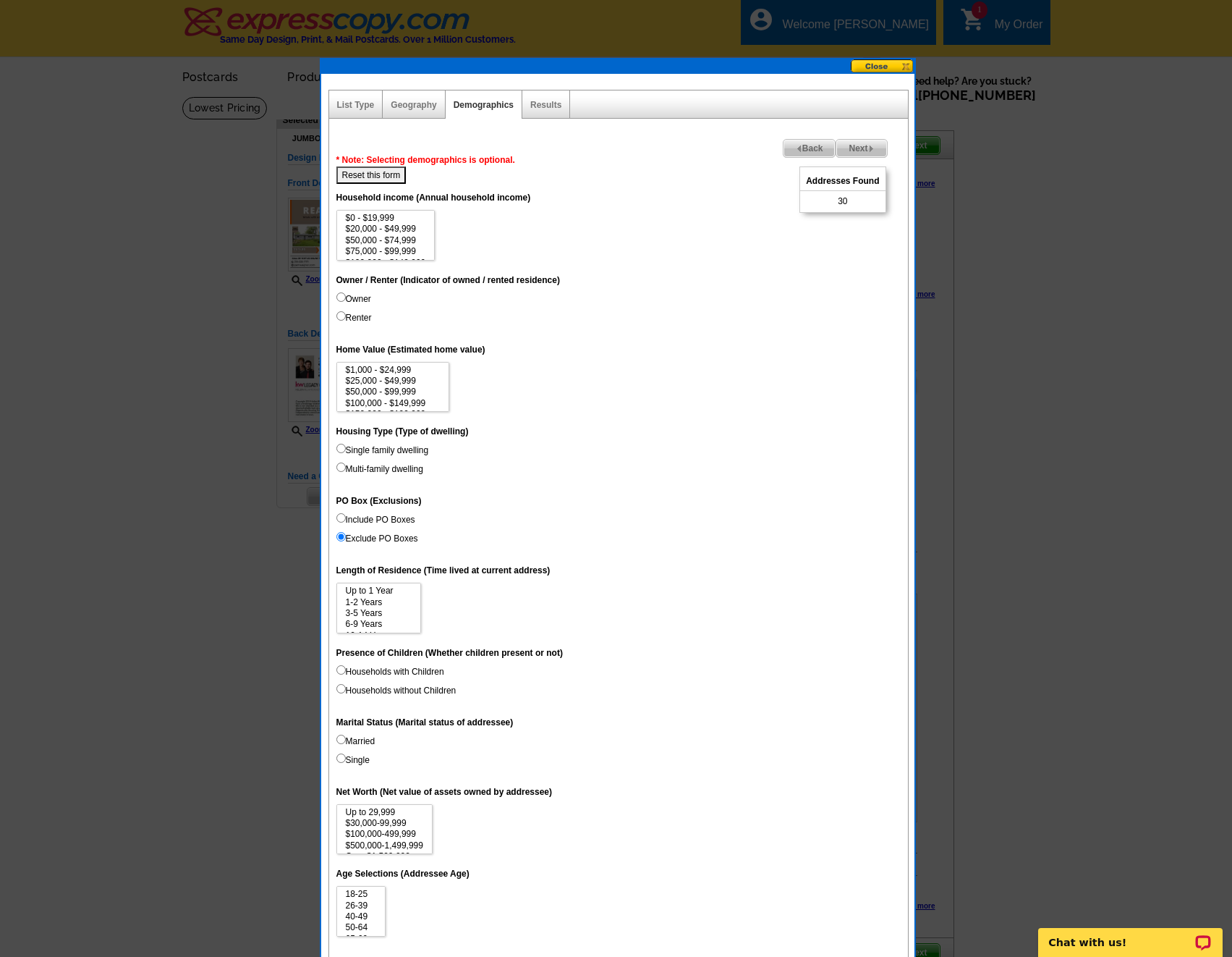
click at [871, 144] on span "Next" at bounding box center [861, 148] width 50 height 17
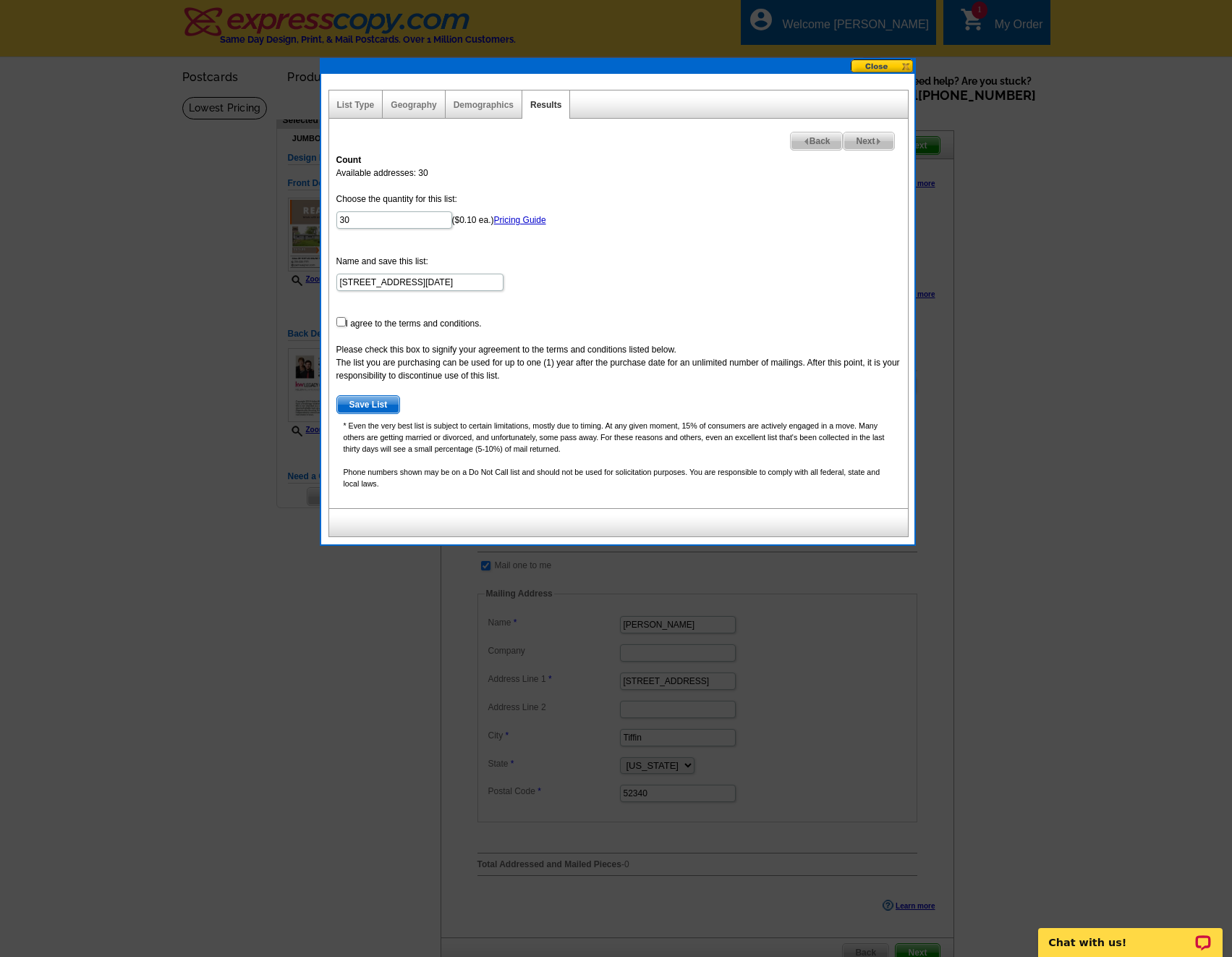
click at [379, 405] on span "Save List" at bounding box center [368, 403] width 63 height 17
click at [344, 321] on input "checkbox" at bounding box center [341, 321] width 9 height 9
checkbox input "true"
click at [381, 399] on span "Save List" at bounding box center [368, 403] width 63 height 17
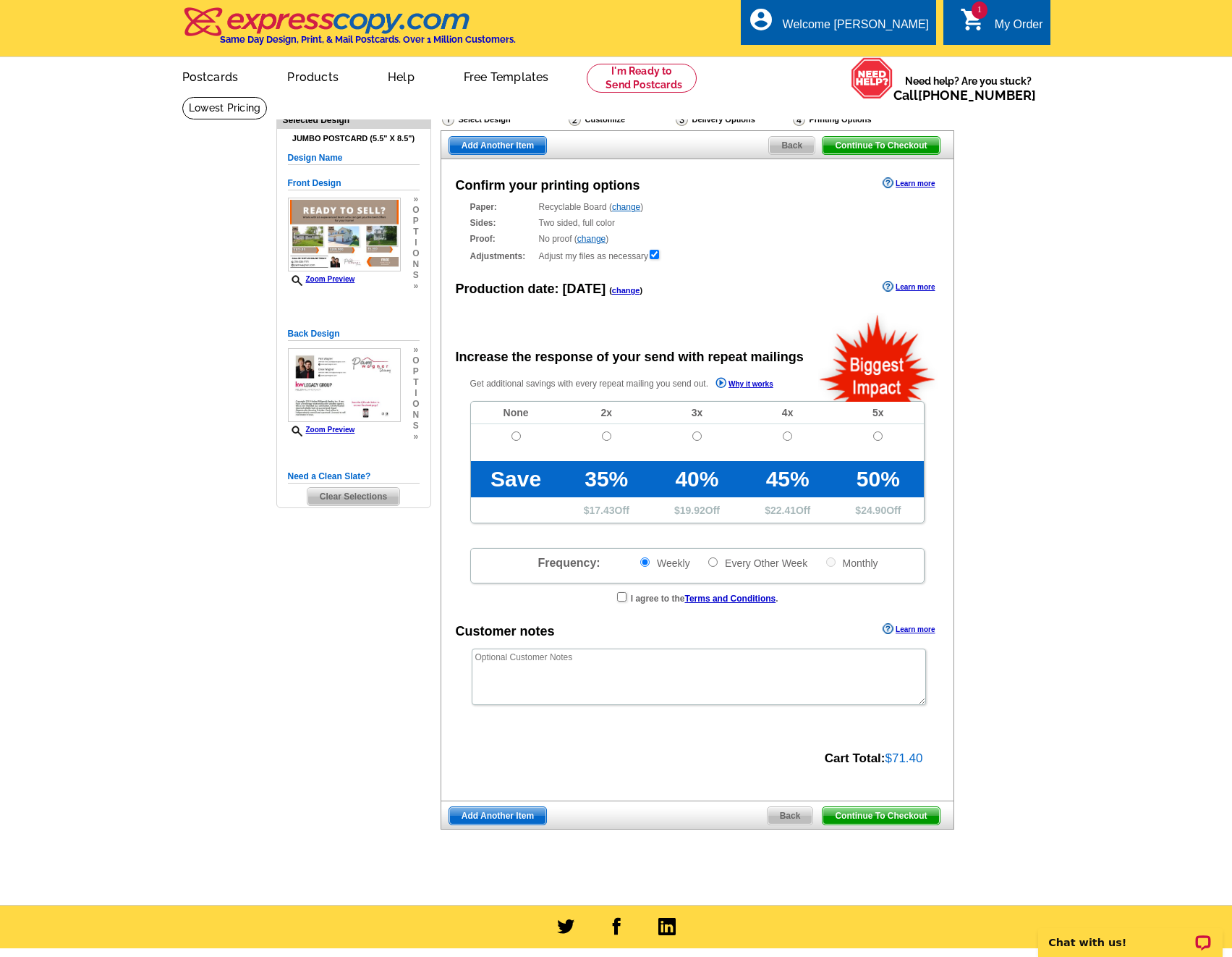
radio input "false"
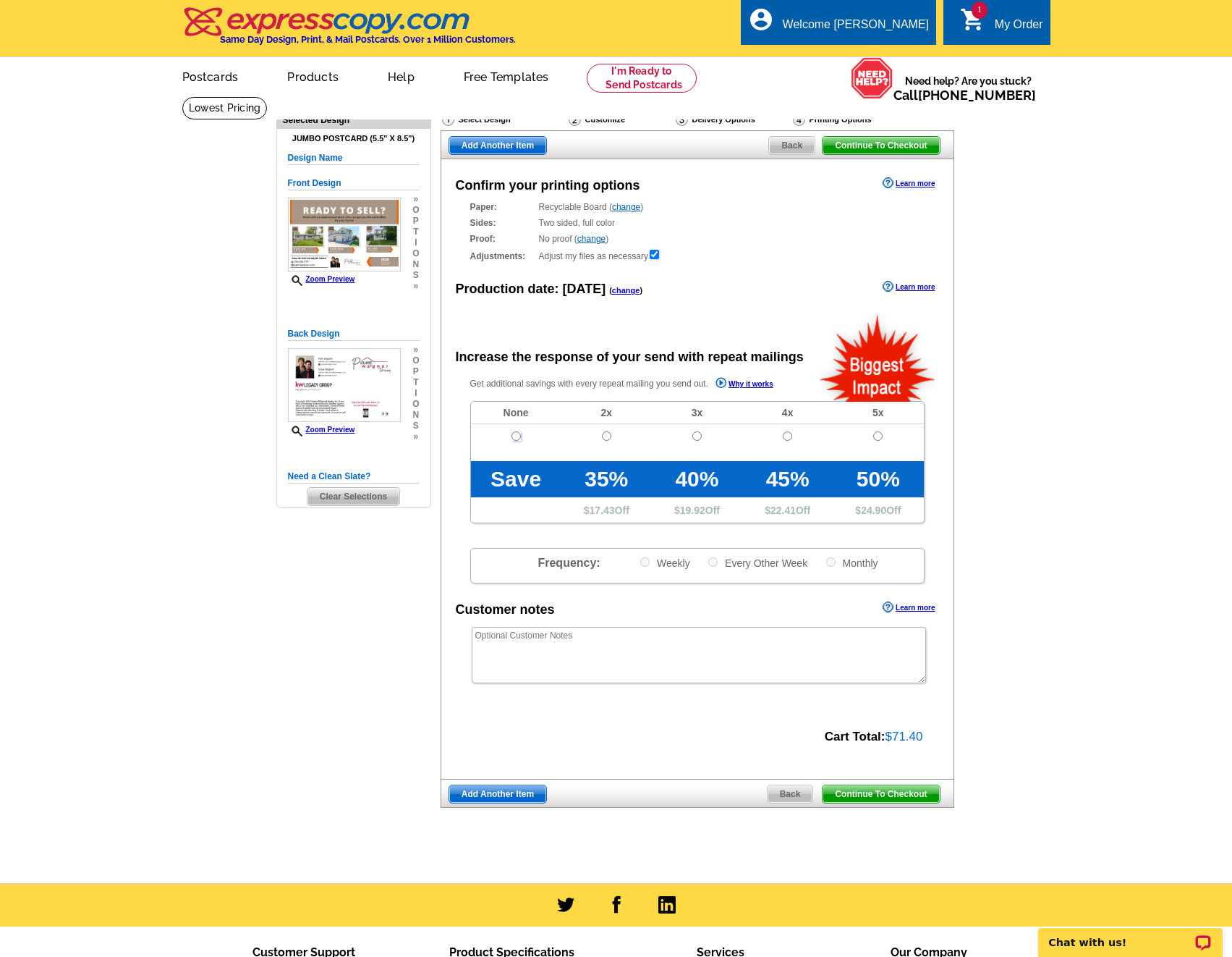
click at [512, 439] on input "radio" at bounding box center [516, 435] width 9 height 9
radio input "true"
click at [876, 794] on span "Continue To Checkout" at bounding box center [880, 793] width 116 height 17
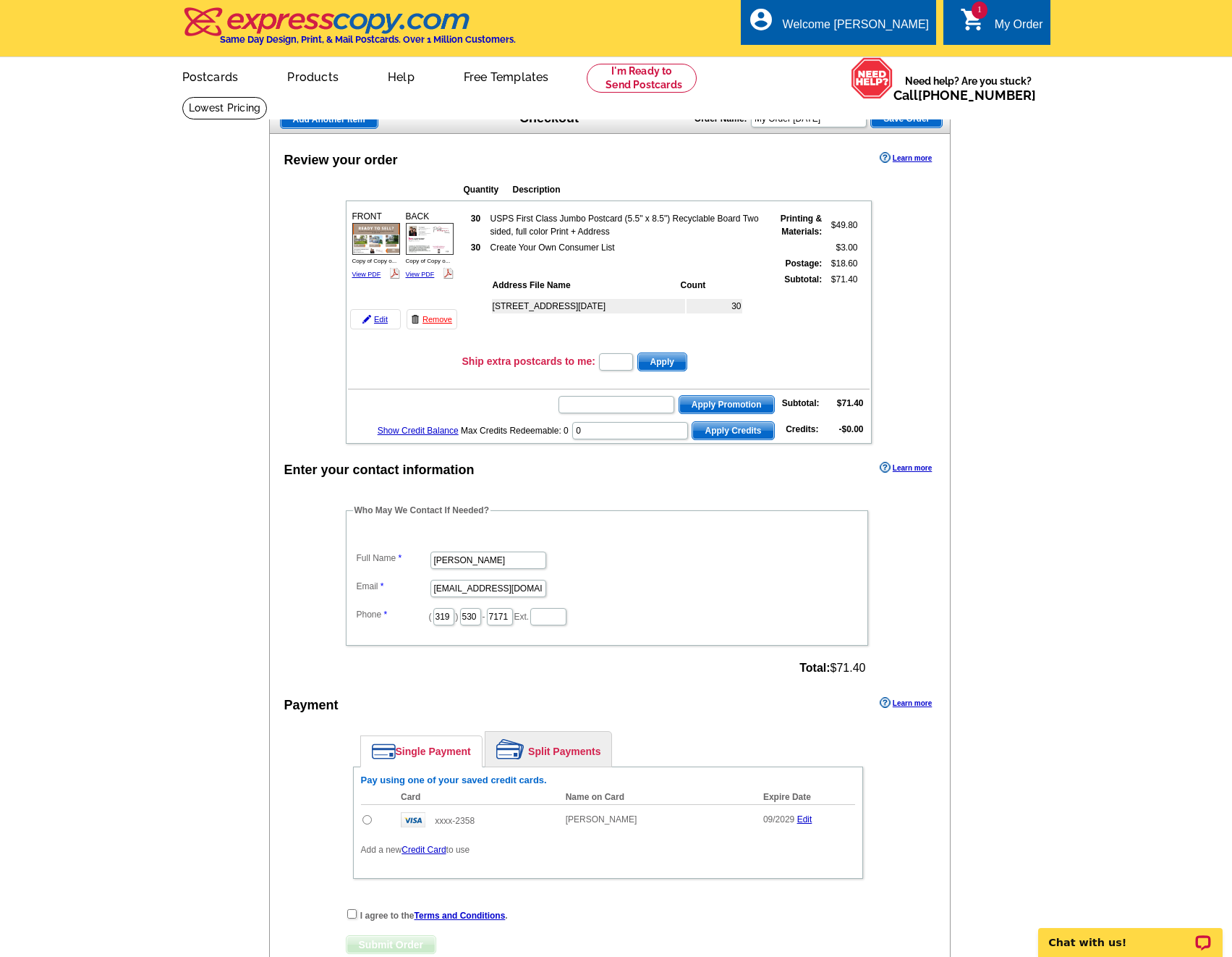
click at [366, 605] on dd "( 319 ) 530 - 7171 Ext." at bounding box center [606, 615] width 508 height 23
click at [1183, 931] on div "Chat with us!" at bounding box center [1131, 941] width 185 height 29
drag, startPoint x: 1182, startPoint y: 931, endPoint x: 1099, endPoint y: 576, distance: 364.6
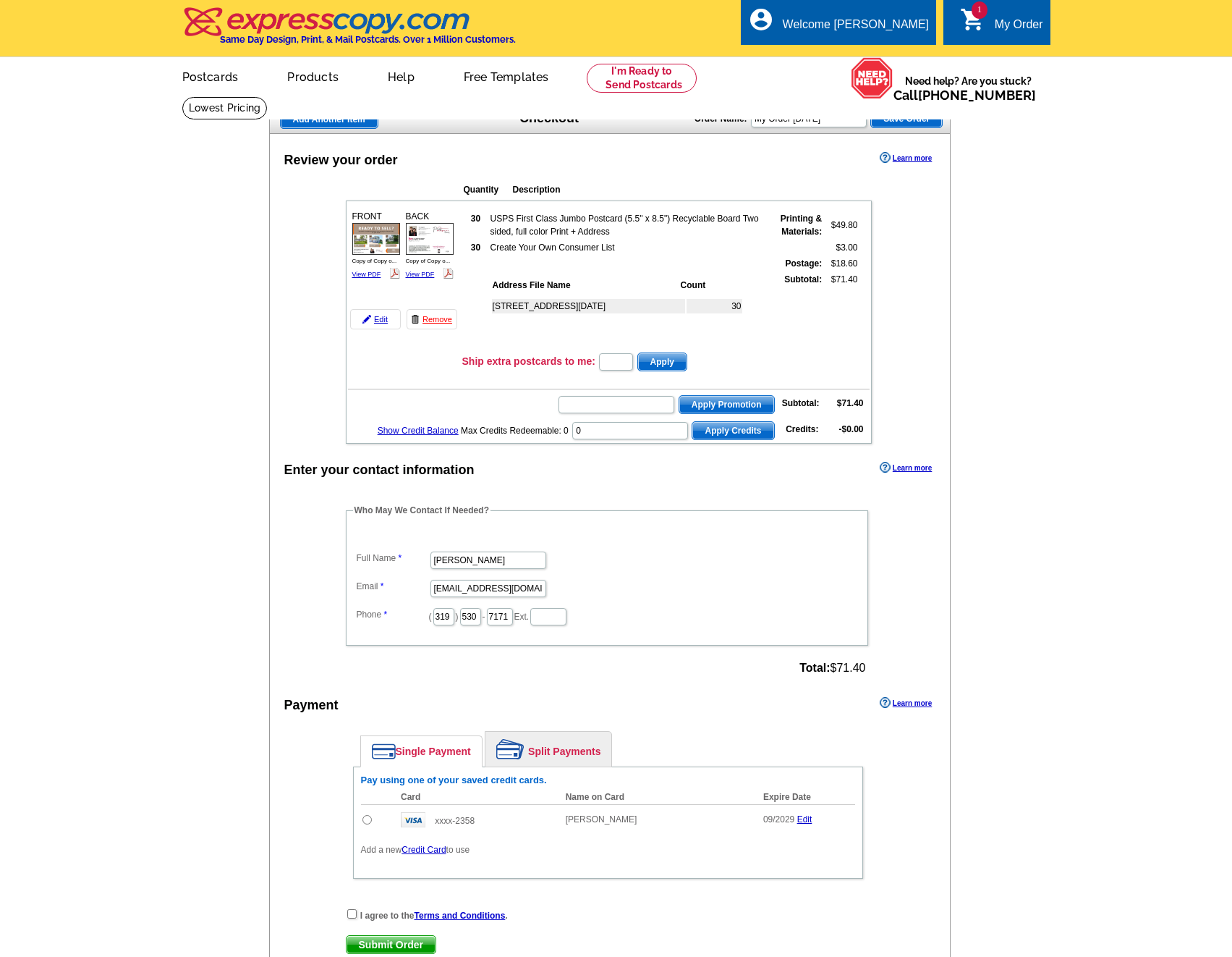
click at [1099, 576] on main "Add Another Item Checkout Order Name: My Order [DATE] Save Order Review your or…" at bounding box center [616, 572] width 1232 height 953
click at [618, 366] on input "text" at bounding box center [616, 361] width 34 height 17
click at [611, 408] on input "text" at bounding box center [616, 403] width 115 height 17
paste input "CHAT20"
type input "CHAT20"
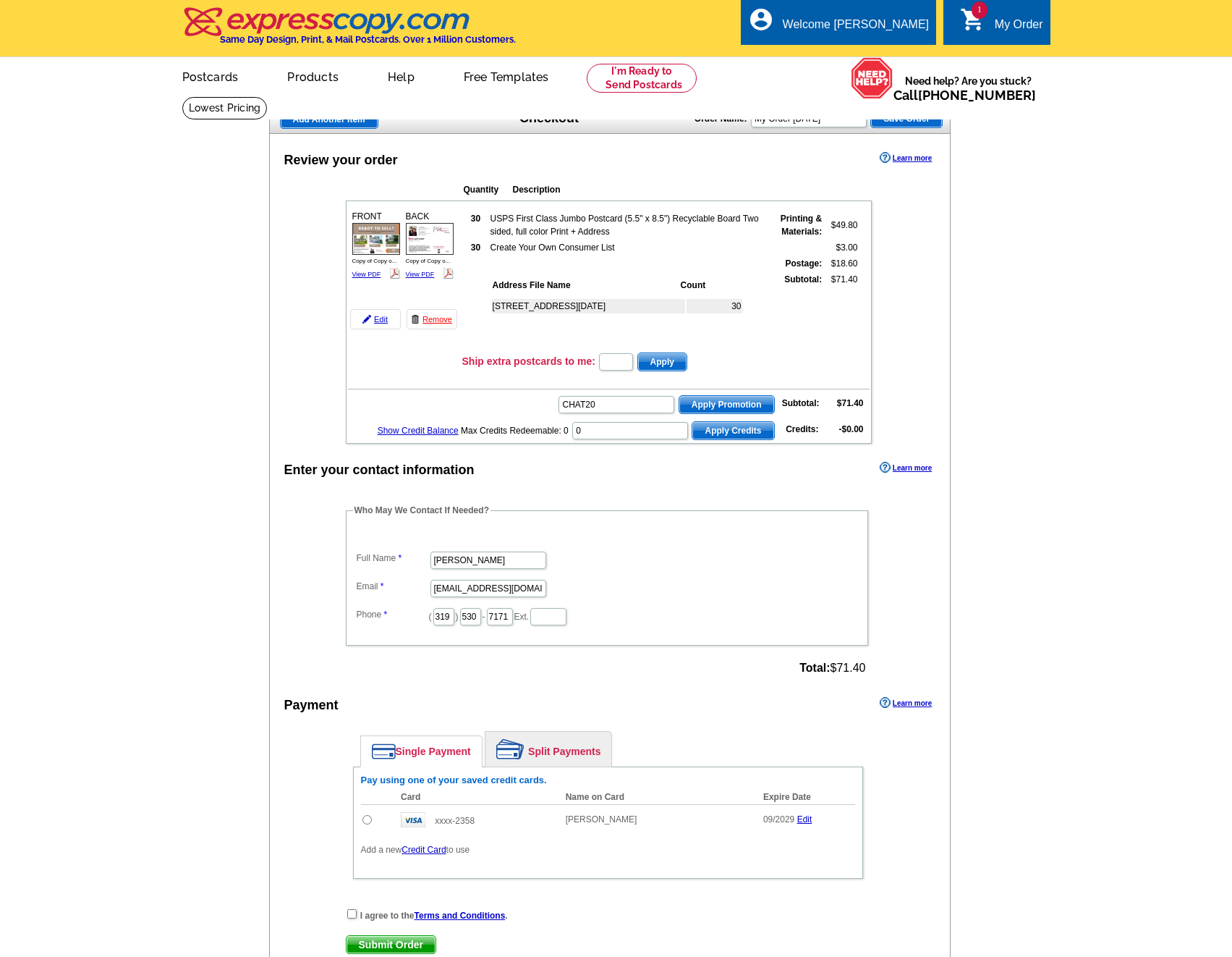
click at [719, 403] on span "Apply Promotion" at bounding box center [726, 403] width 94 height 17
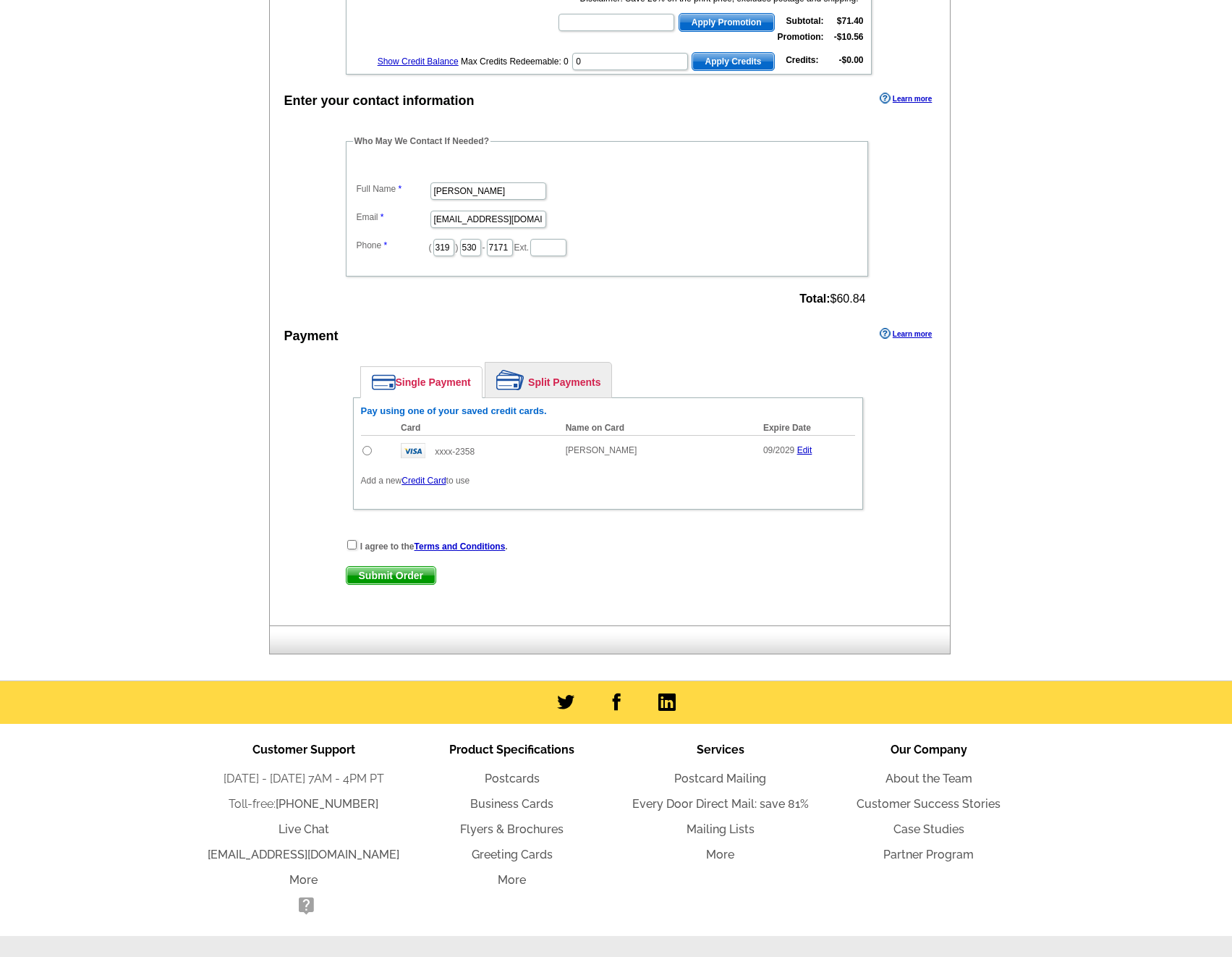
scroll to position [449, 0]
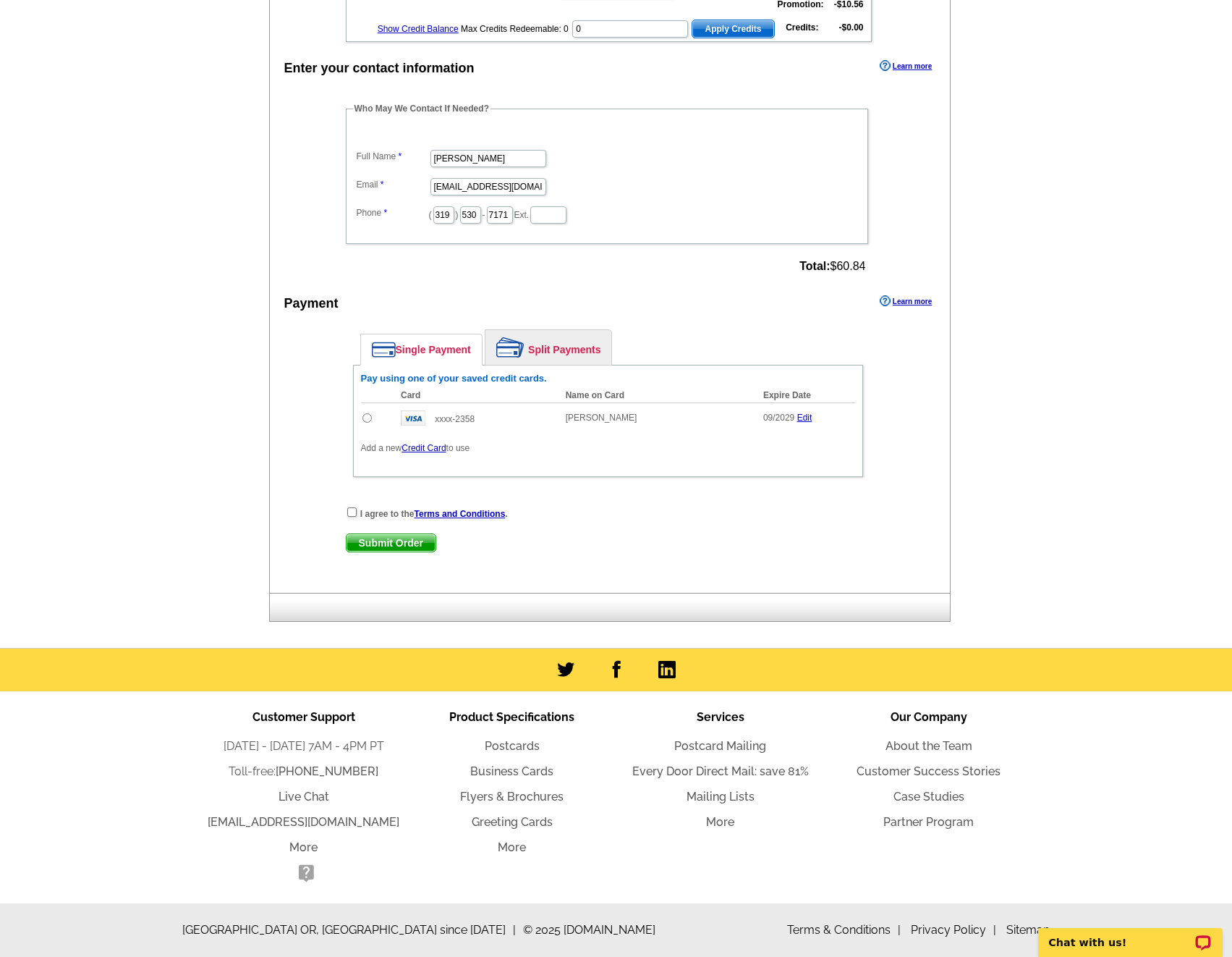
click at [358, 515] on div "I agree to the Terms and Conditions ." at bounding box center [608, 513] width 525 height 15
click at [355, 513] on input "checkbox" at bounding box center [351, 511] width 9 height 9
checkbox input "true"
click at [365, 413] on input "radio" at bounding box center [367, 417] width 9 height 9
radio input "true"
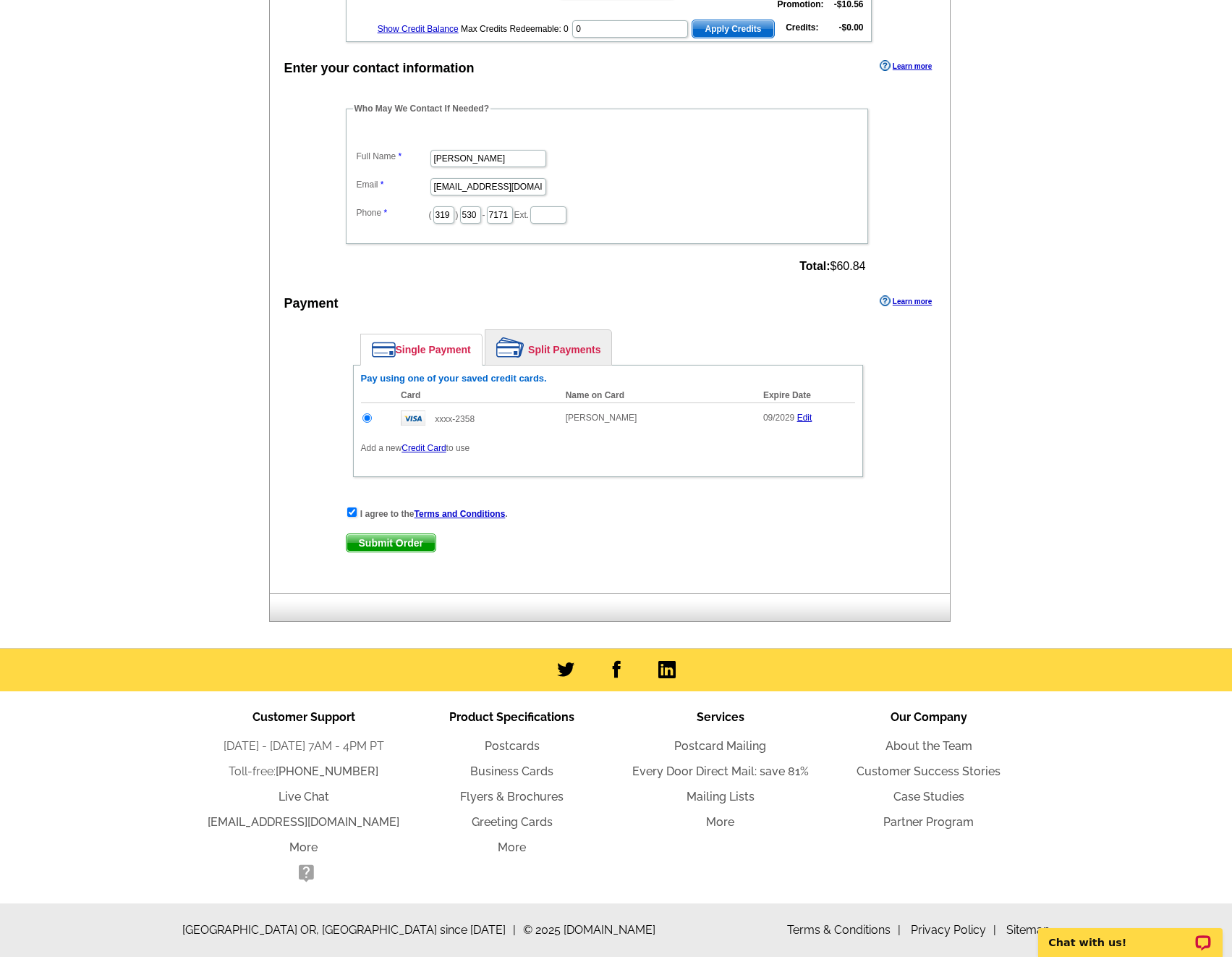
click at [391, 553] on div "I agree to the Terms and Conditions . Submit Order Submit Order" at bounding box center [608, 536] width 525 height 60
click at [394, 545] on span "Submit Order" at bounding box center [391, 542] width 89 height 17
